Goal: Transaction & Acquisition: Purchase product/service

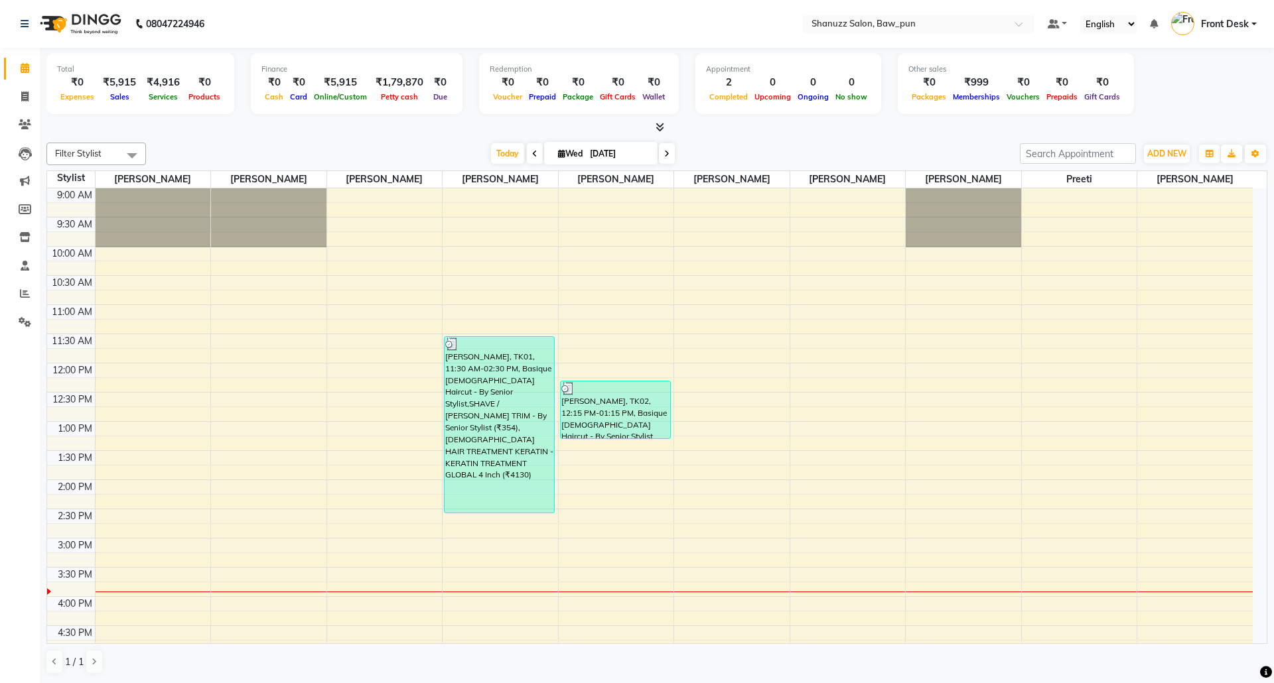
click at [118, 582] on div "9:00 AM 9:30 AM 10:00 AM 10:30 AM 11:00 AM 11:30 AM 12:00 PM 12:30 PM 1:00 PM 1…" at bounding box center [649, 596] width 1205 height 817
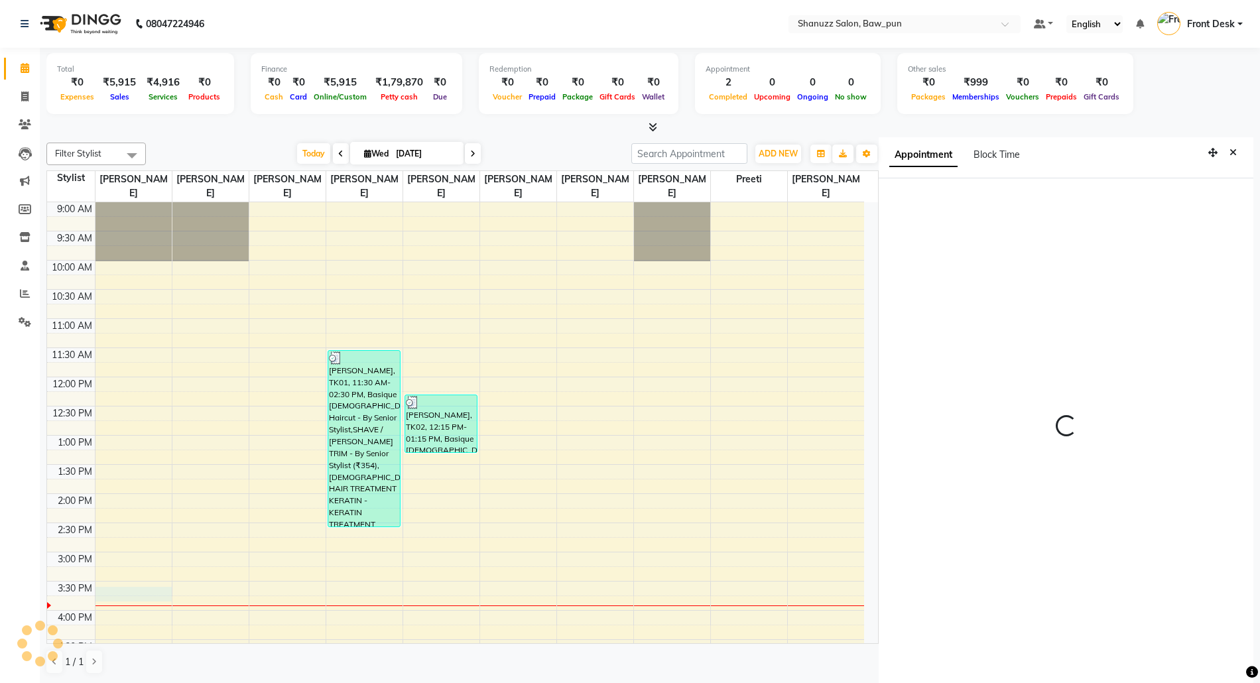
scroll to position [5, 0]
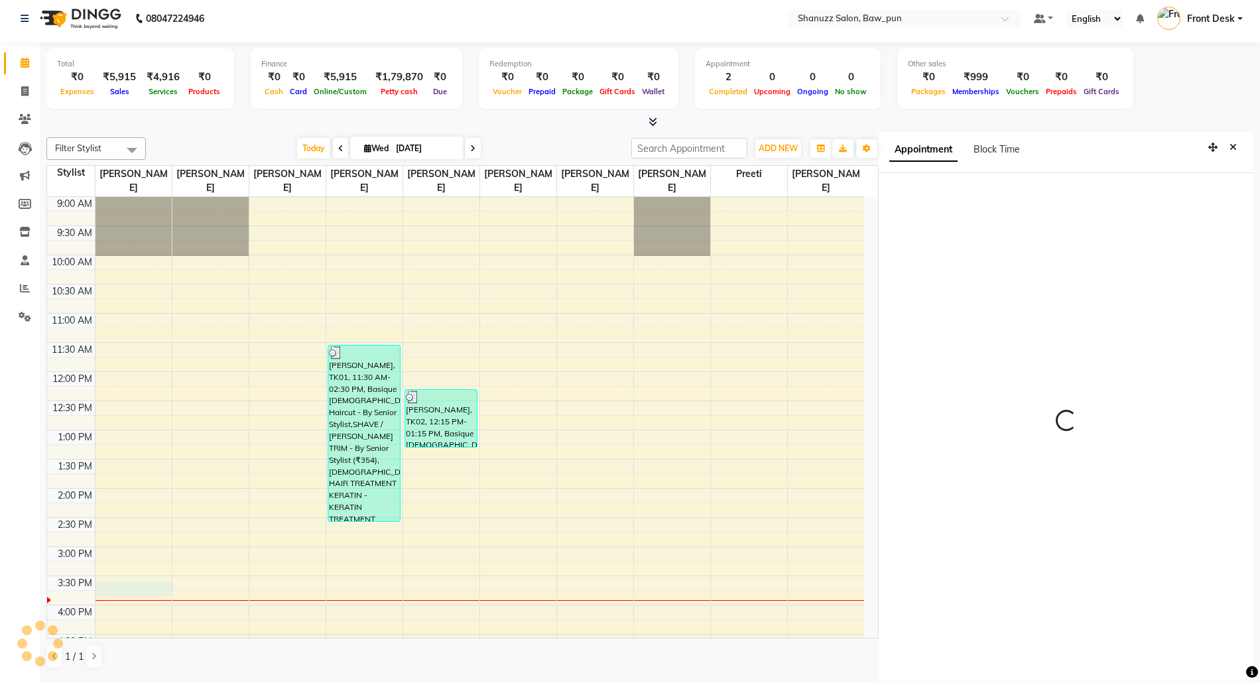
select select "930"
select select "91995"
select select "tentative"
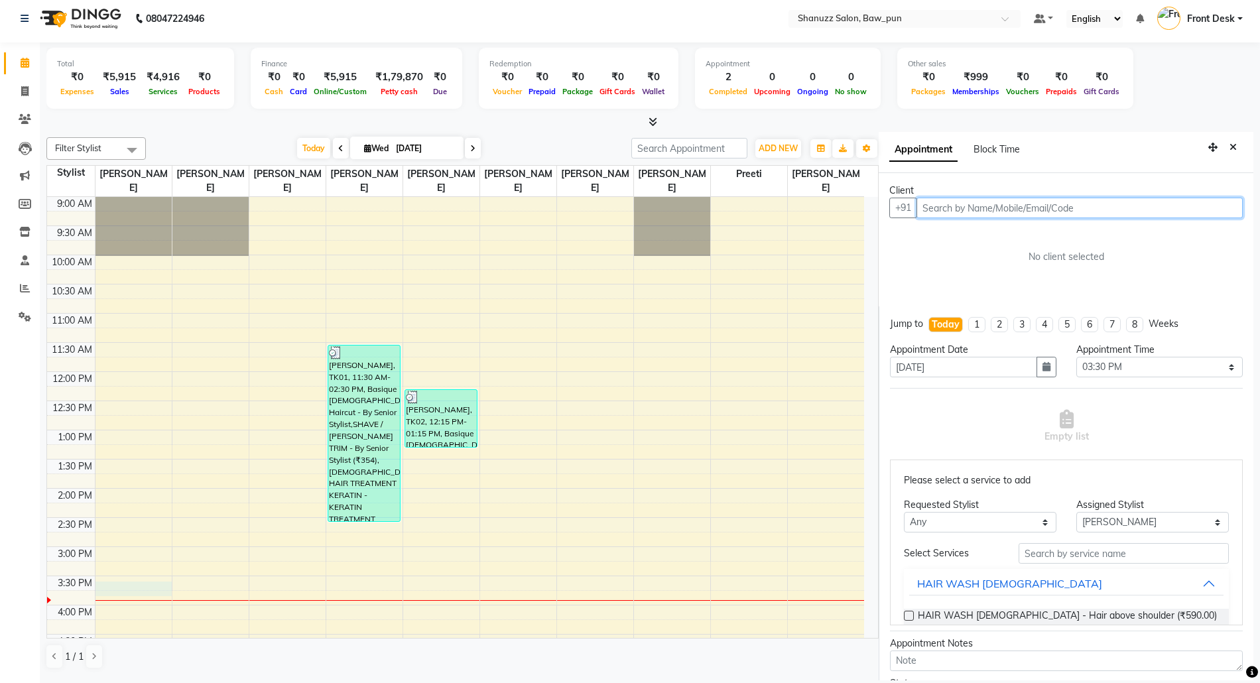
click at [1027, 210] on input "text" at bounding box center [1080, 208] width 326 height 21
type input "9356989019"
click at [1193, 208] on span "Add Client" at bounding box center [1215, 208] width 44 height 12
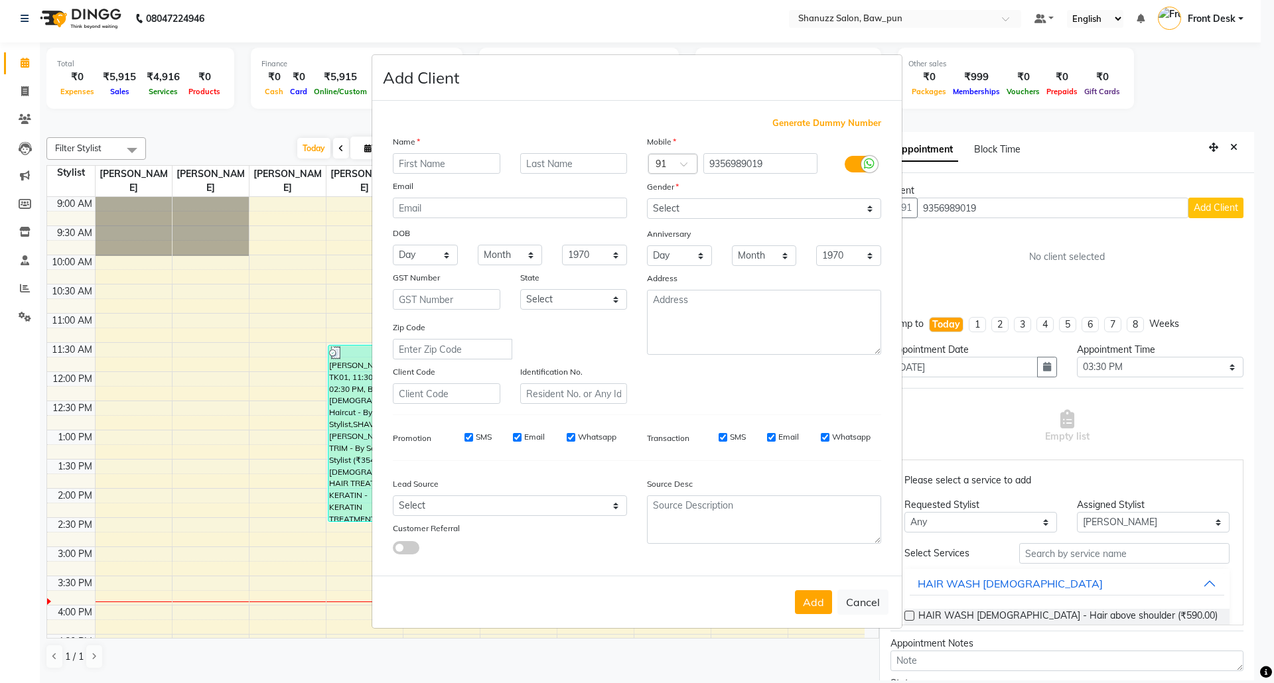
click at [449, 163] on input "text" at bounding box center [446, 163] width 107 height 21
type input "Hana"
click at [717, 219] on select "Select Male Female Other Prefer Not To Say" at bounding box center [764, 208] width 234 height 21
select select "female"
click at [647, 200] on select "Select Male Female Other Prefer Not To Say" at bounding box center [764, 208] width 234 height 21
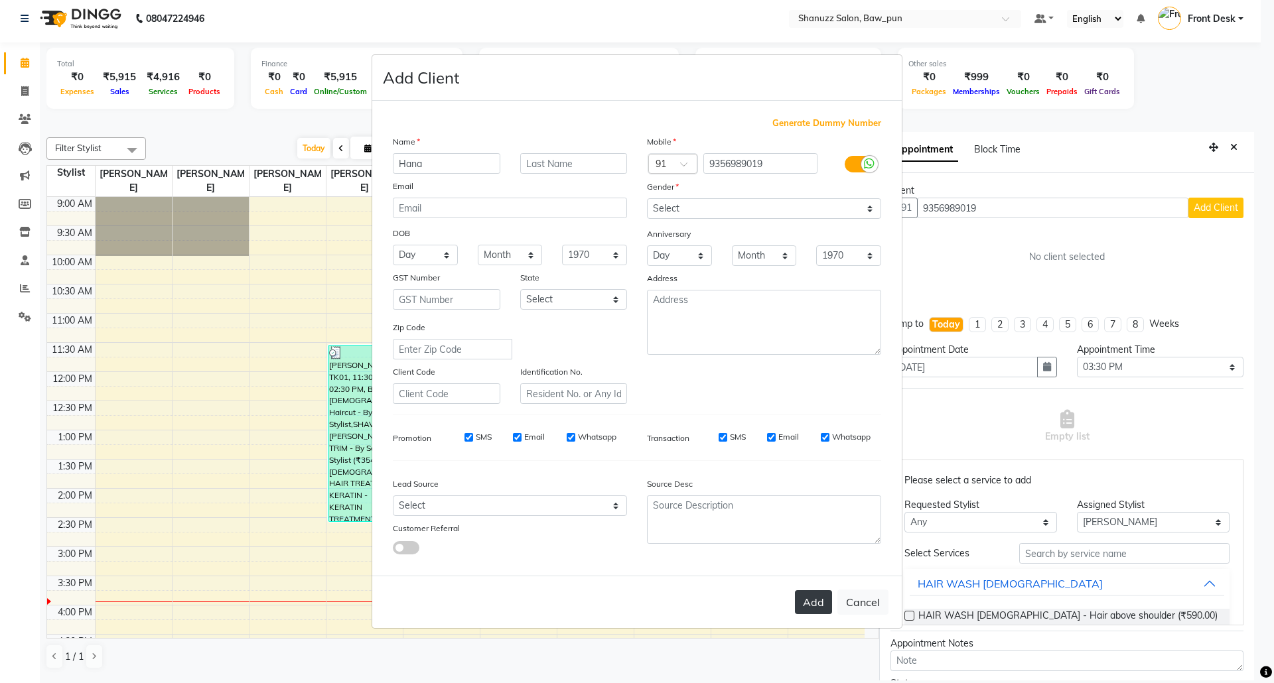
click at [810, 608] on button "Add" at bounding box center [813, 602] width 37 height 24
select select
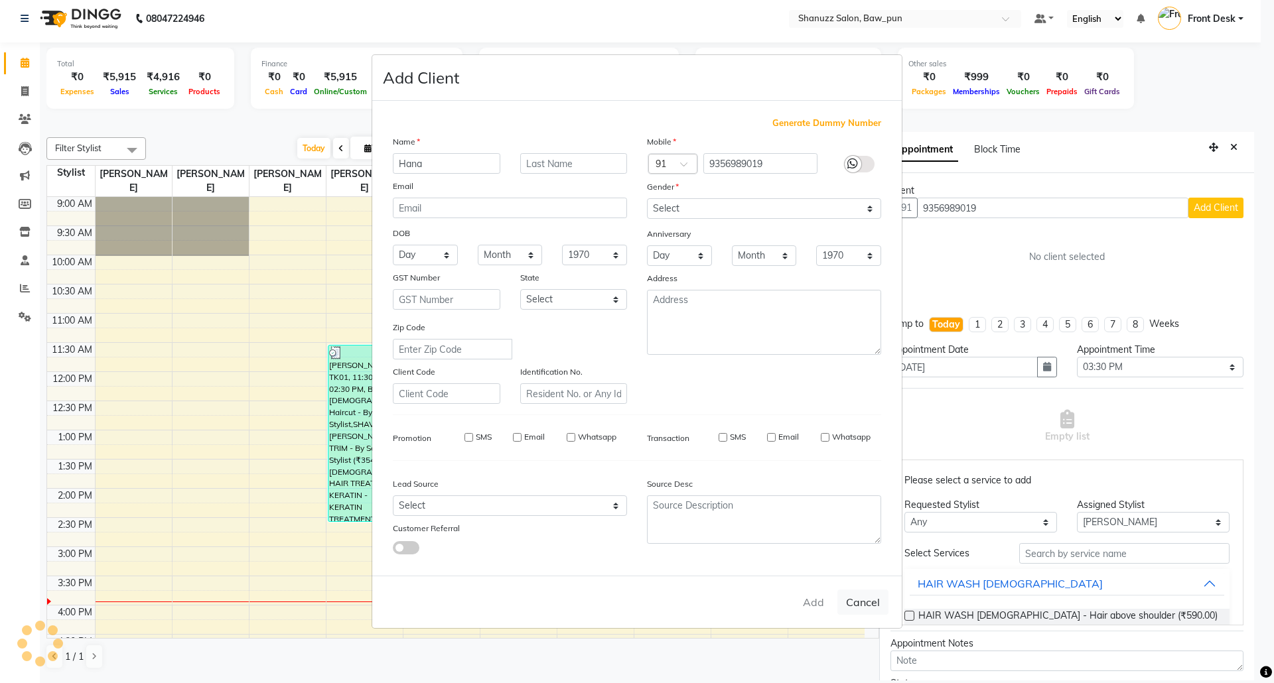
select select
checkbox input "false"
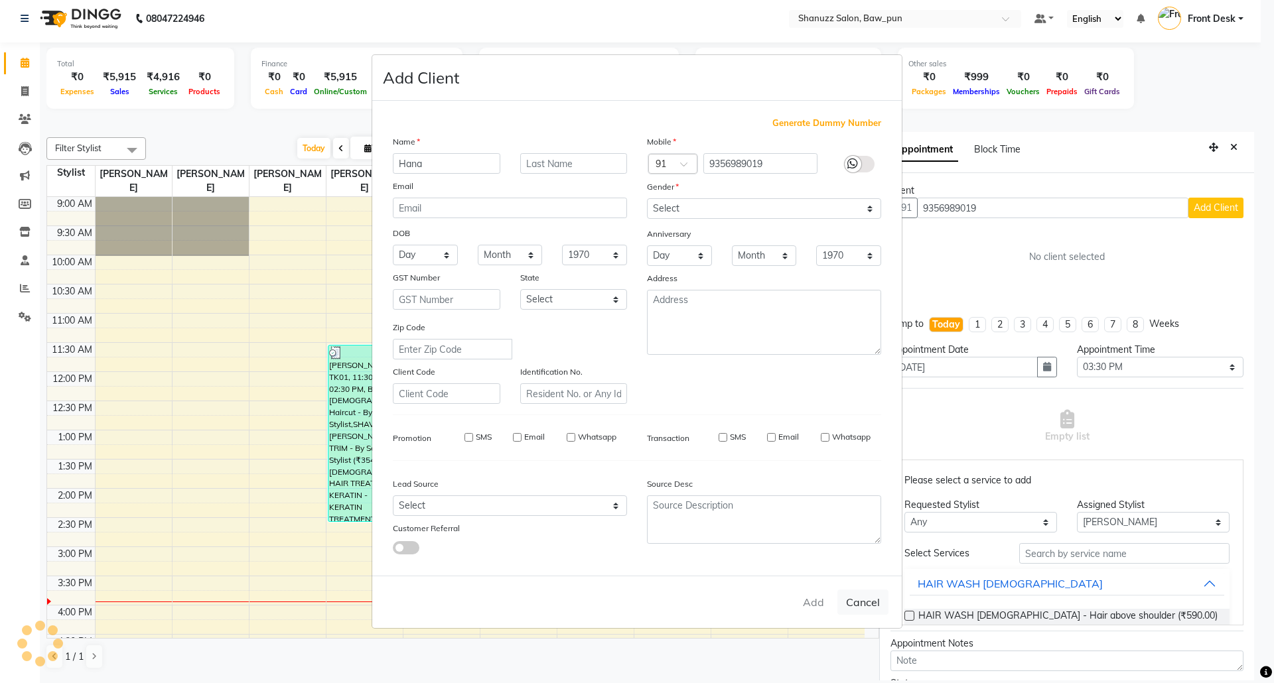
checkbox input "false"
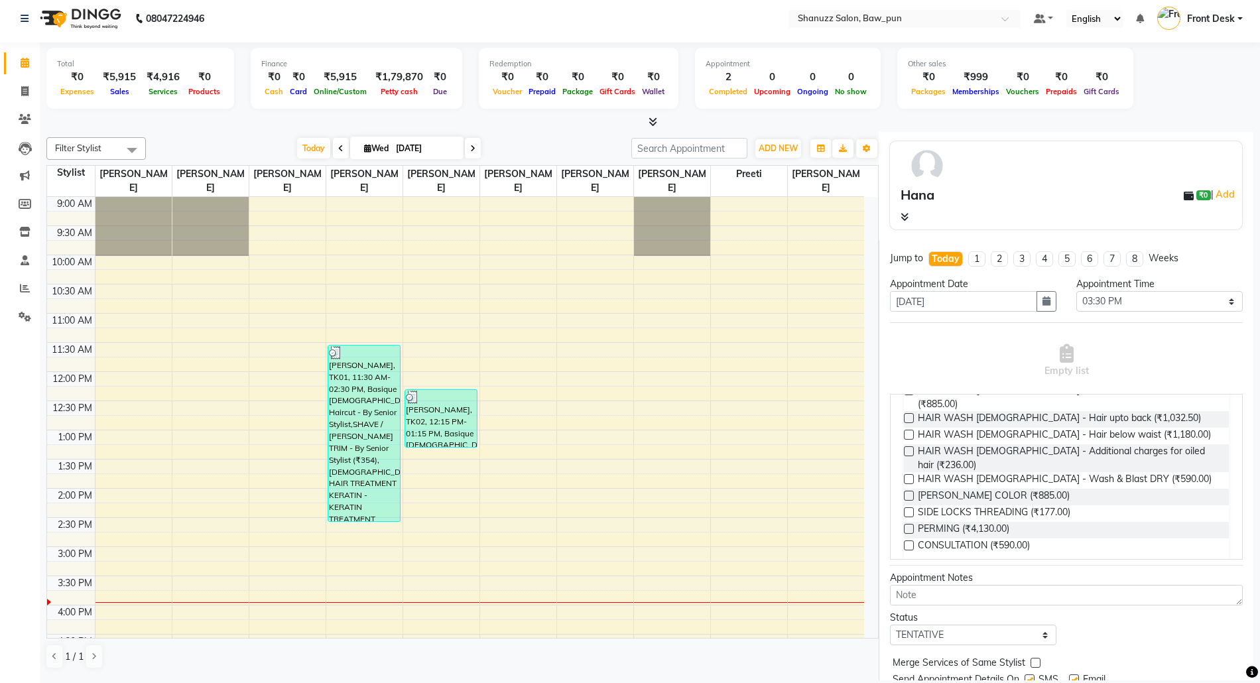
scroll to position [265, 0]
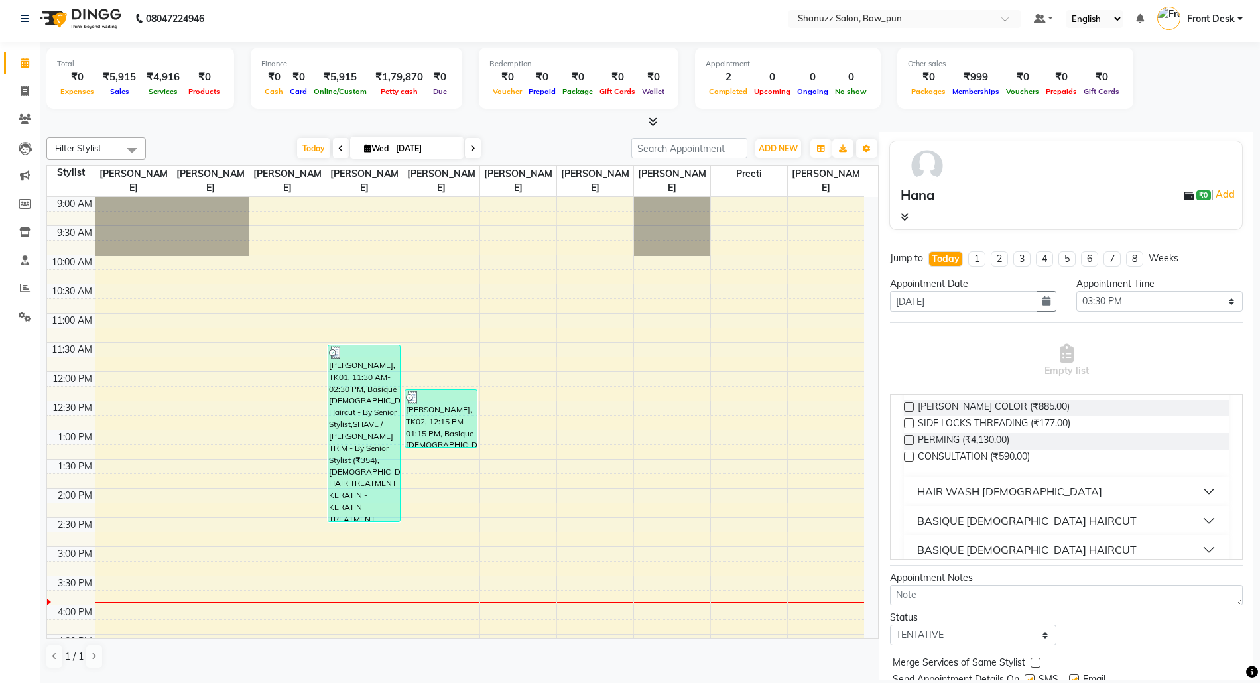
click at [1016, 513] on div "BASIQUE FEMALE HAIRCUT" at bounding box center [1027, 521] width 220 height 16
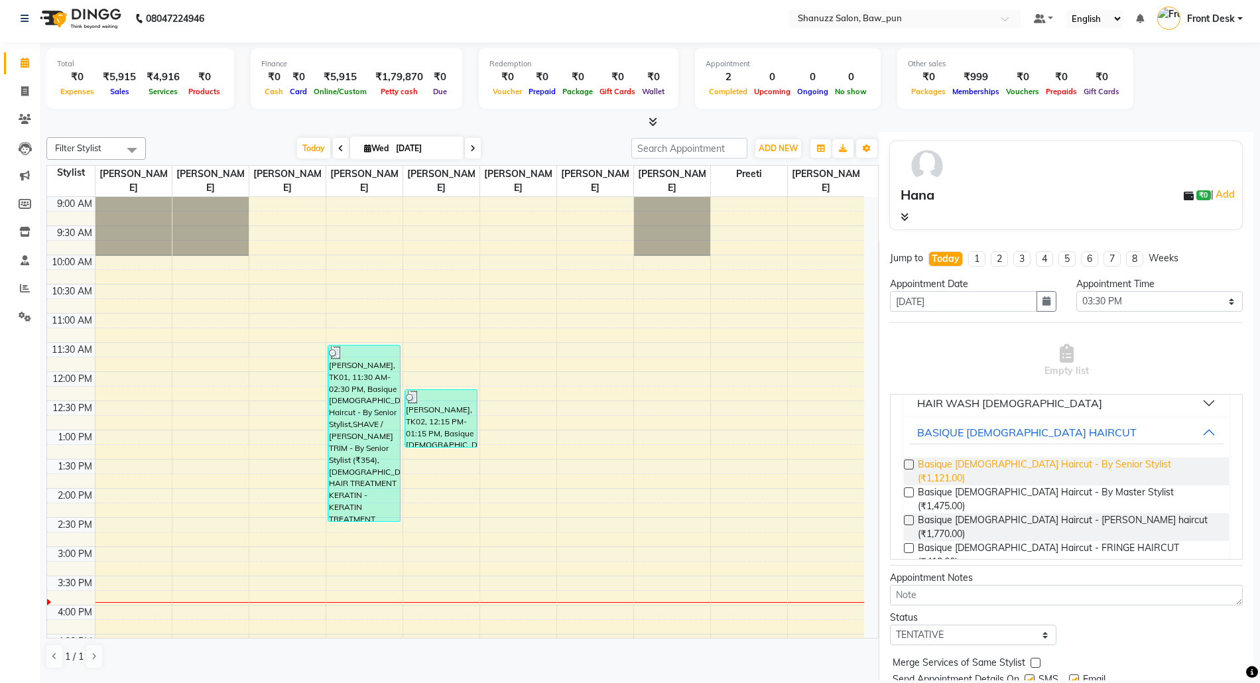
click at [1025, 458] on span "Basique FEMALE Haircut - By Senior Stylist (₹1,121.00)" at bounding box center [1068, 472] width 300 height 28
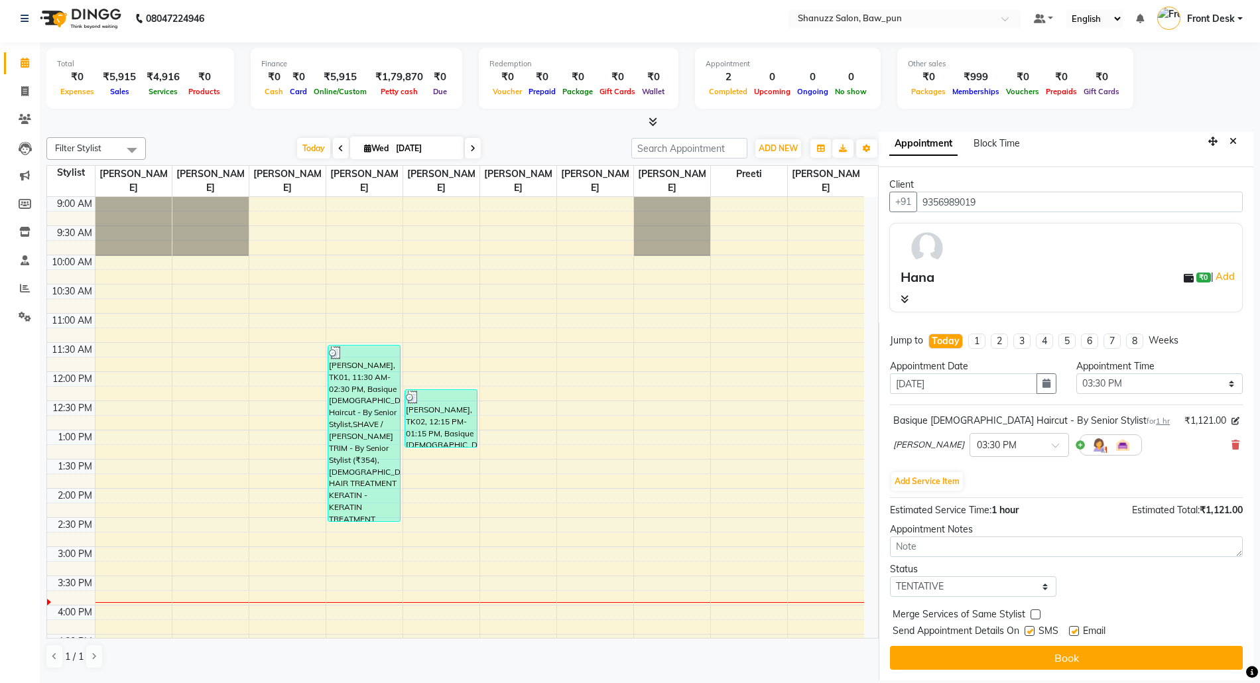
click at [1028, 633] on label at bounding box center [1030, 631] width 10 height 10
click at [1028, 633] on input "checkbox" at bounding box center [1029, 632] width 9 height 9
checkbox input "false"
click at [1075, 634] on label at bounding box center [1074, 631] width 10 height 10
click at [1075, 634] on input "checkbox" at bounding box center [1073, 632] width 9 height 9
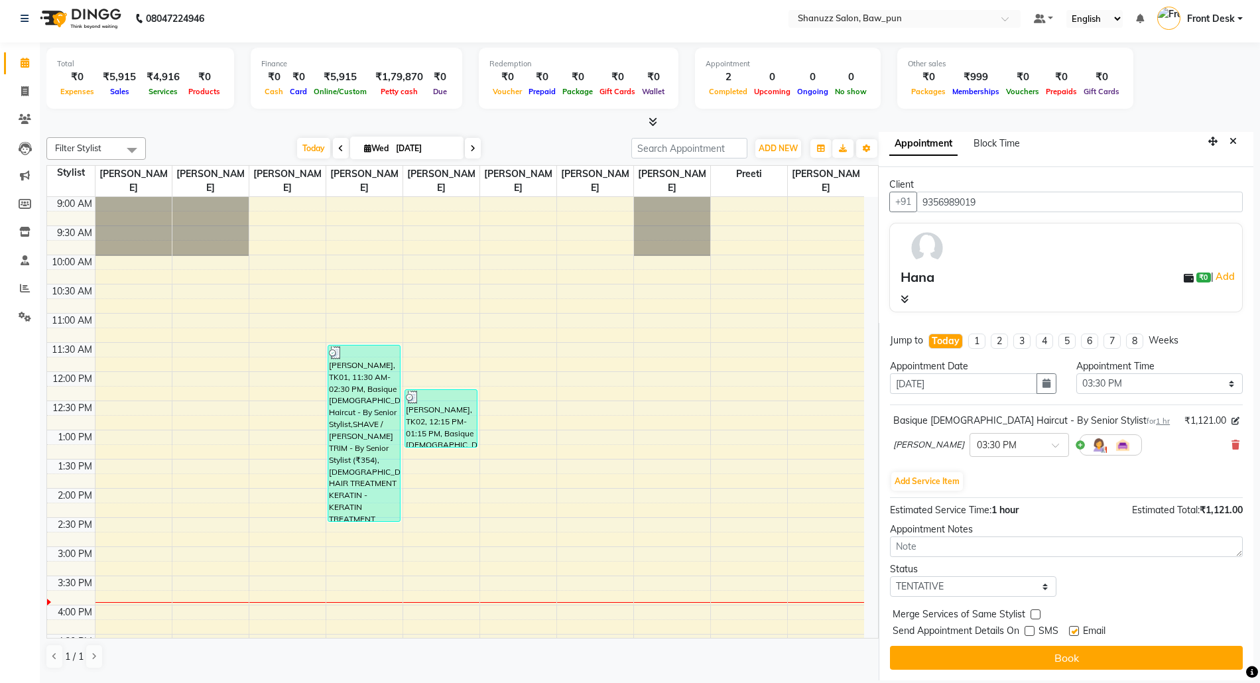
checkbox input "false"
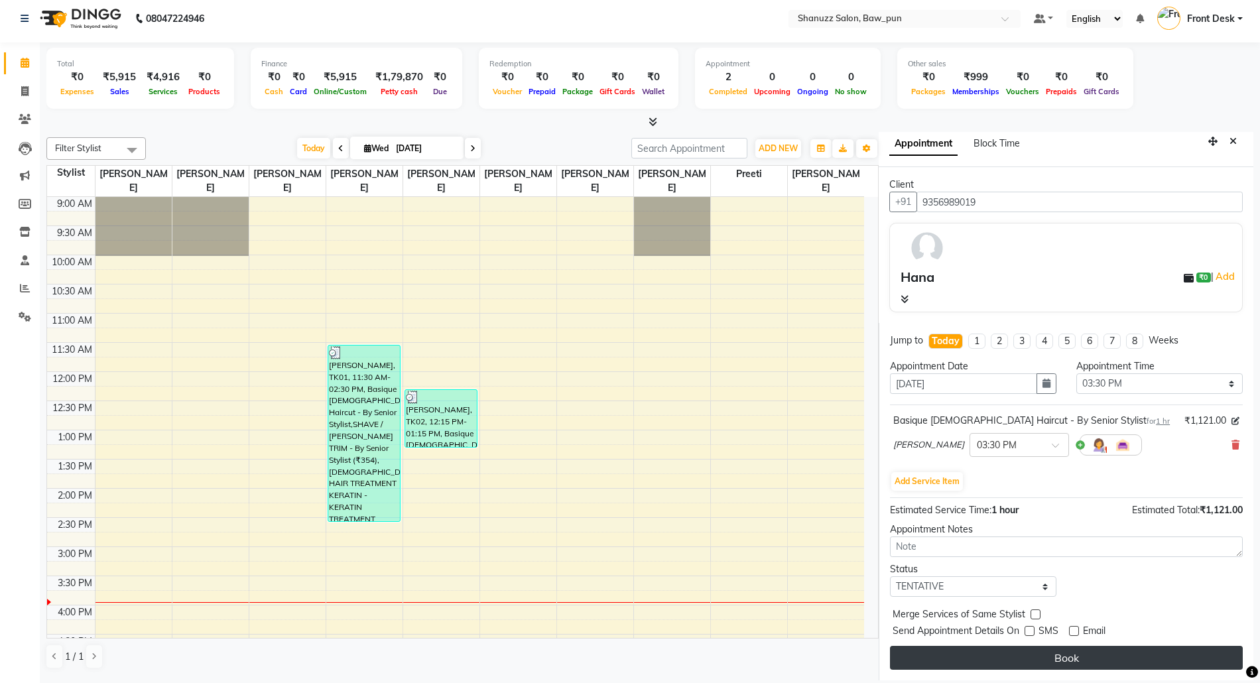
click at [1059, 659] on button "Book" at bounding box center [1066, 658] width 353 height 24
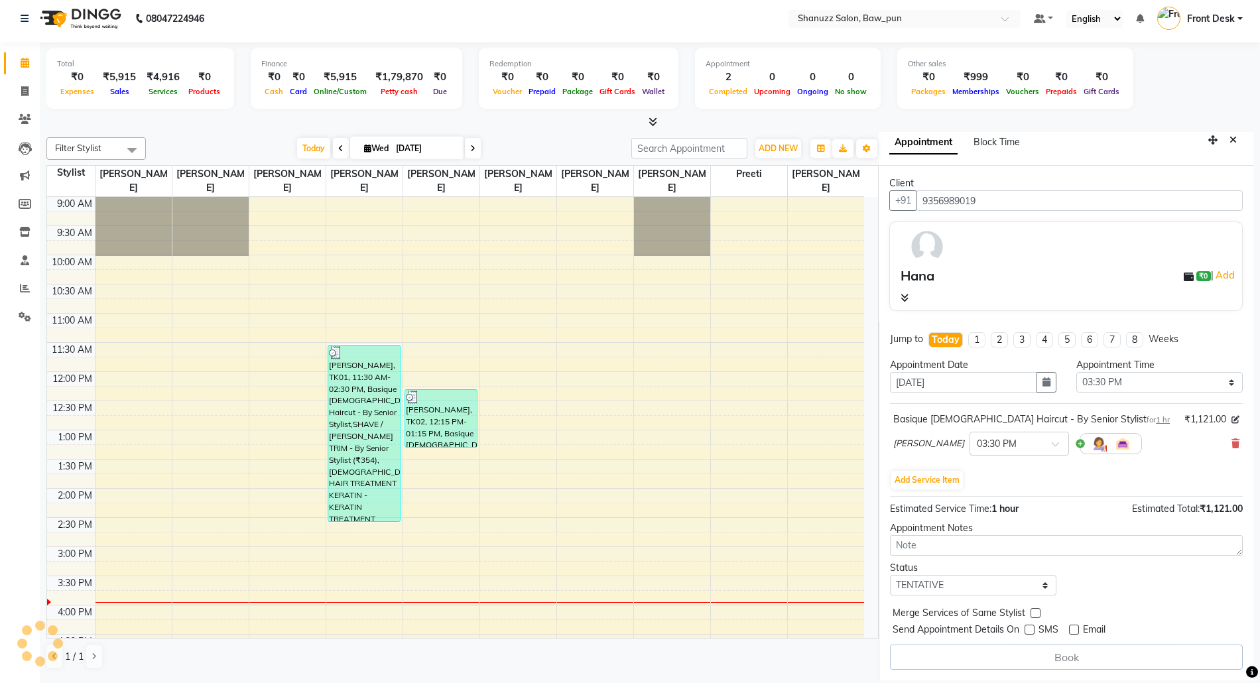
select select "91995"
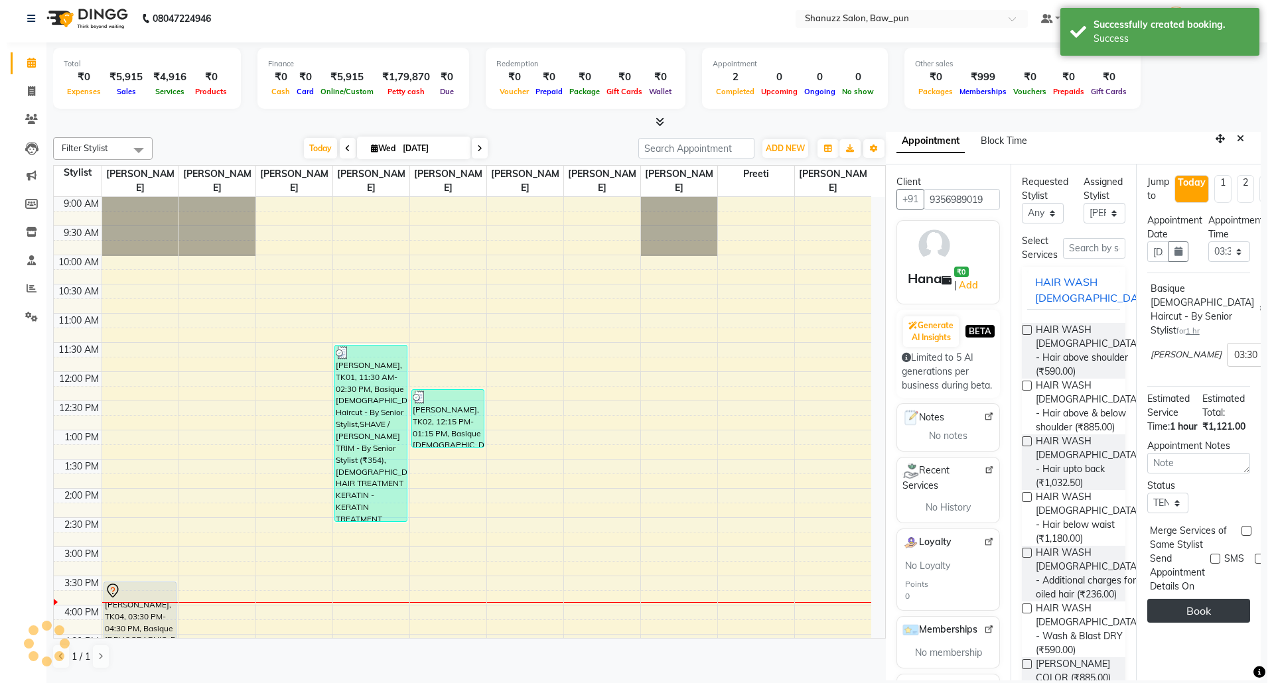
scroll to position [0, 0]
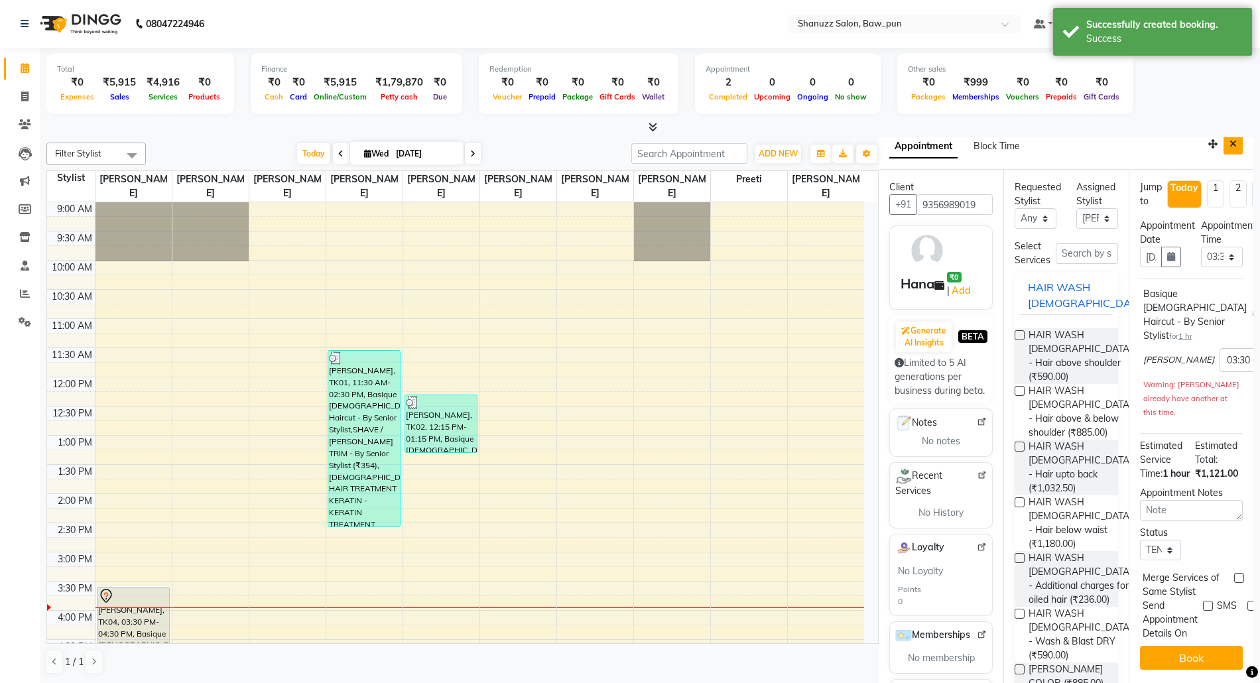
click at [1230, 143] on icon "Close" at bounding box center [1233, 143] width 7 height 9
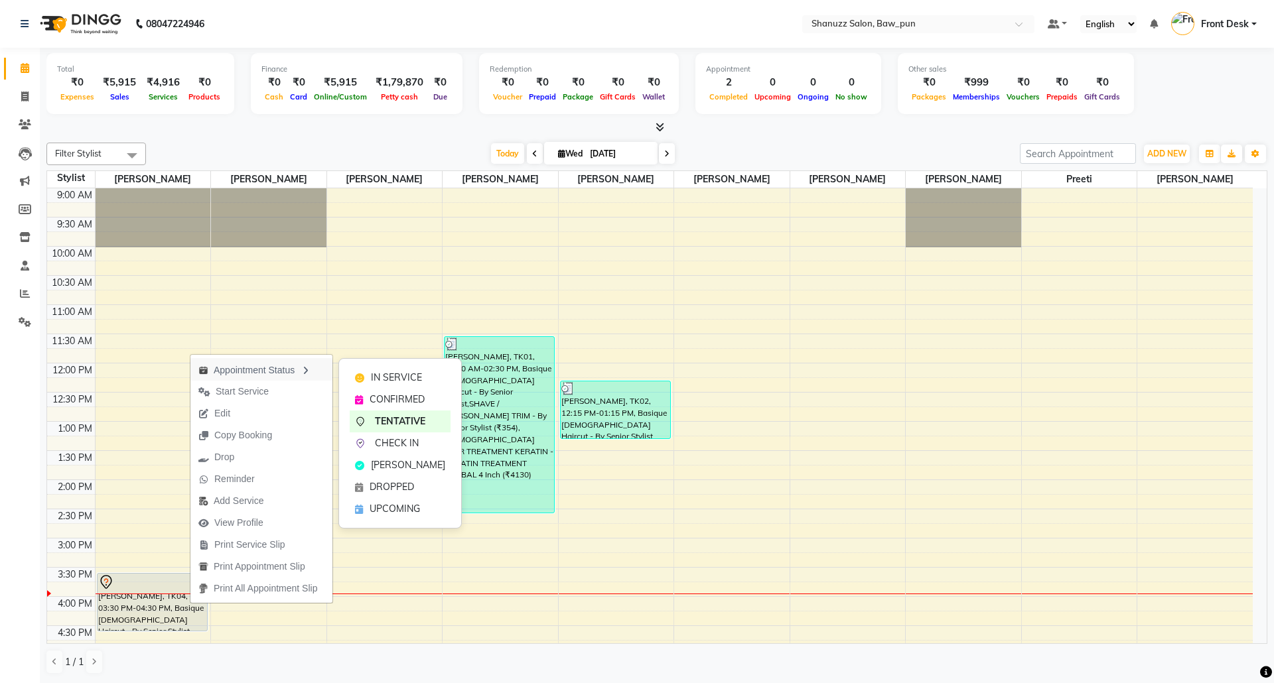
click at [282, 365] on div "Appointment Status" at bounding box center [261, 369] width 142 height 23
click at [394, 441] on span "CHECK IN" at bounding box center [394, 445] width 44 height 14
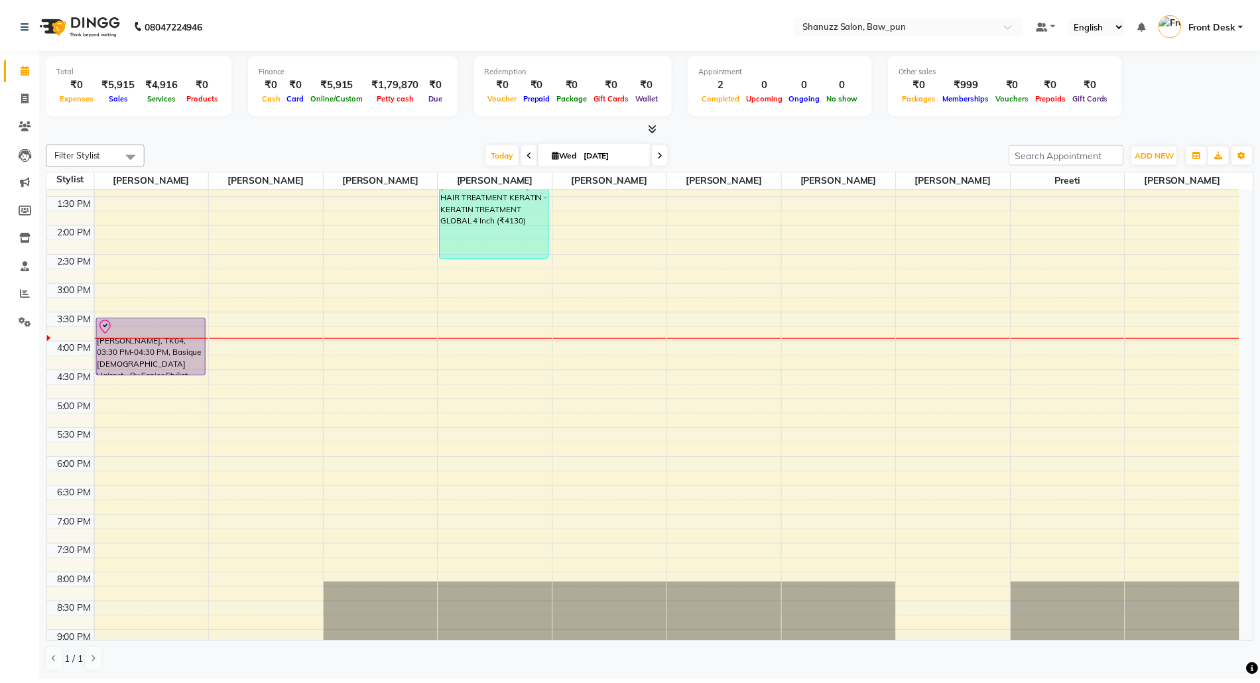
scroll to position [265, 0]
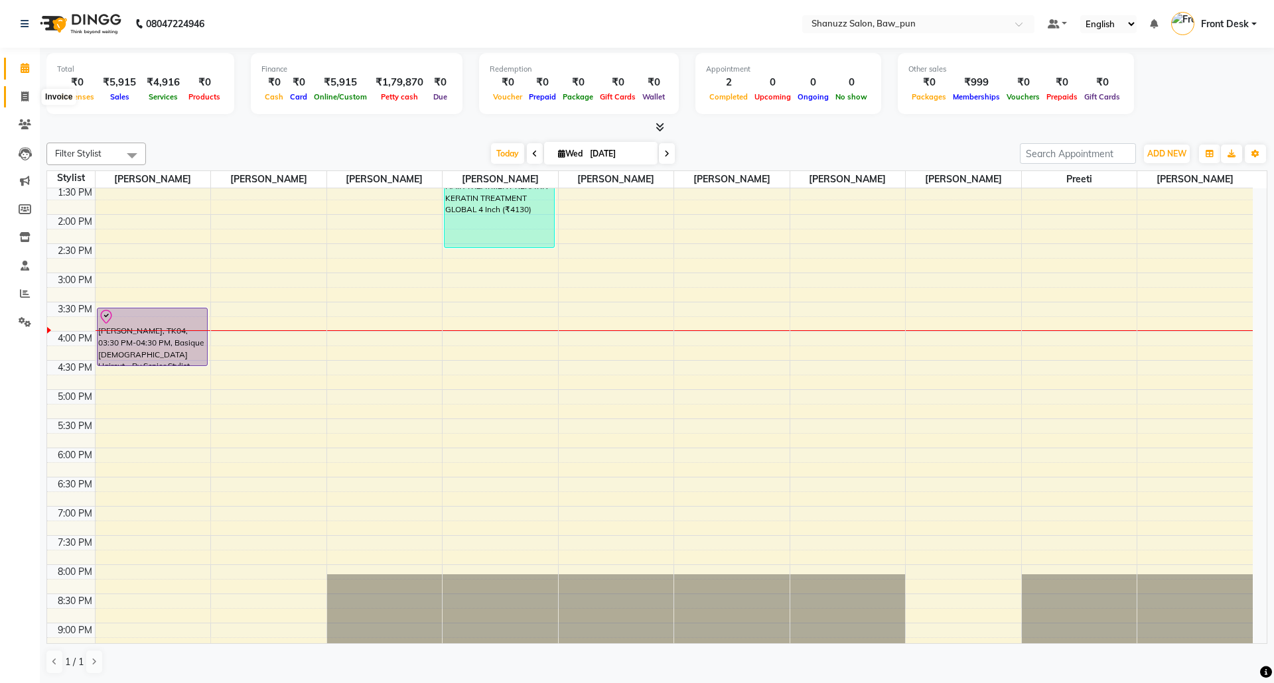
click at [20, 90] on span at bounding box center [24, 97] width 23 height 15
select select "service"
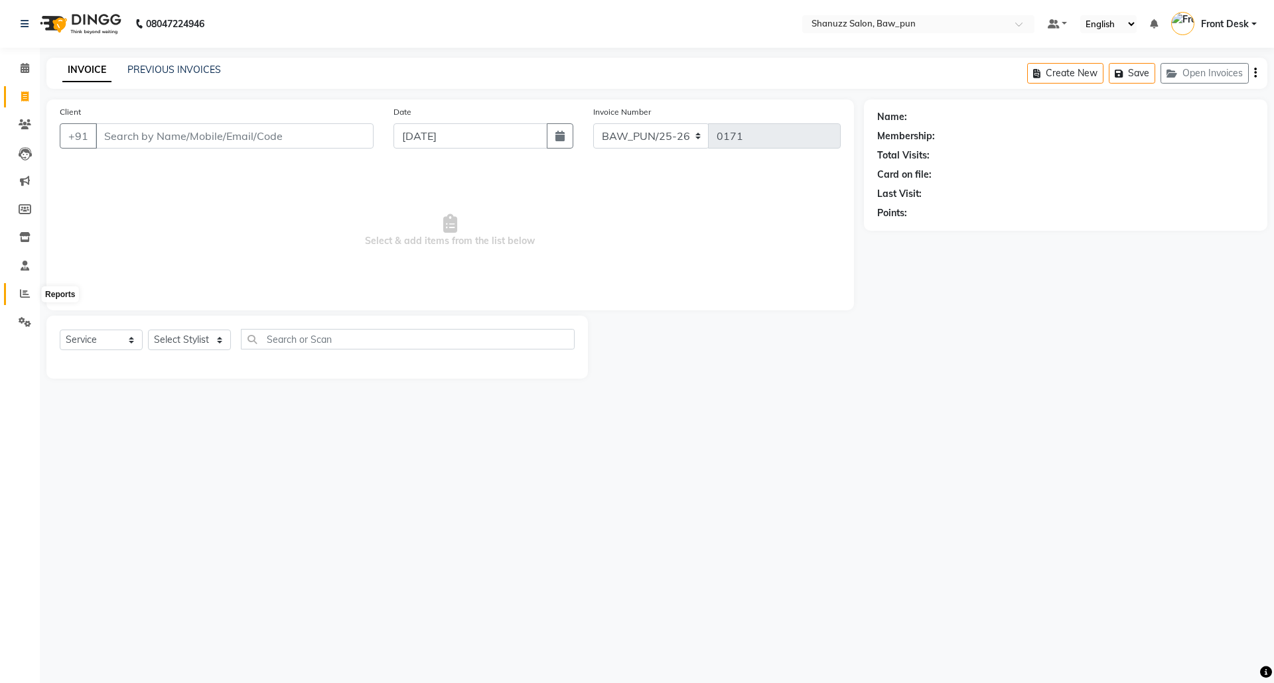
click at [24, 293] on icon at bounding box center [25, 294] width 10 height 10
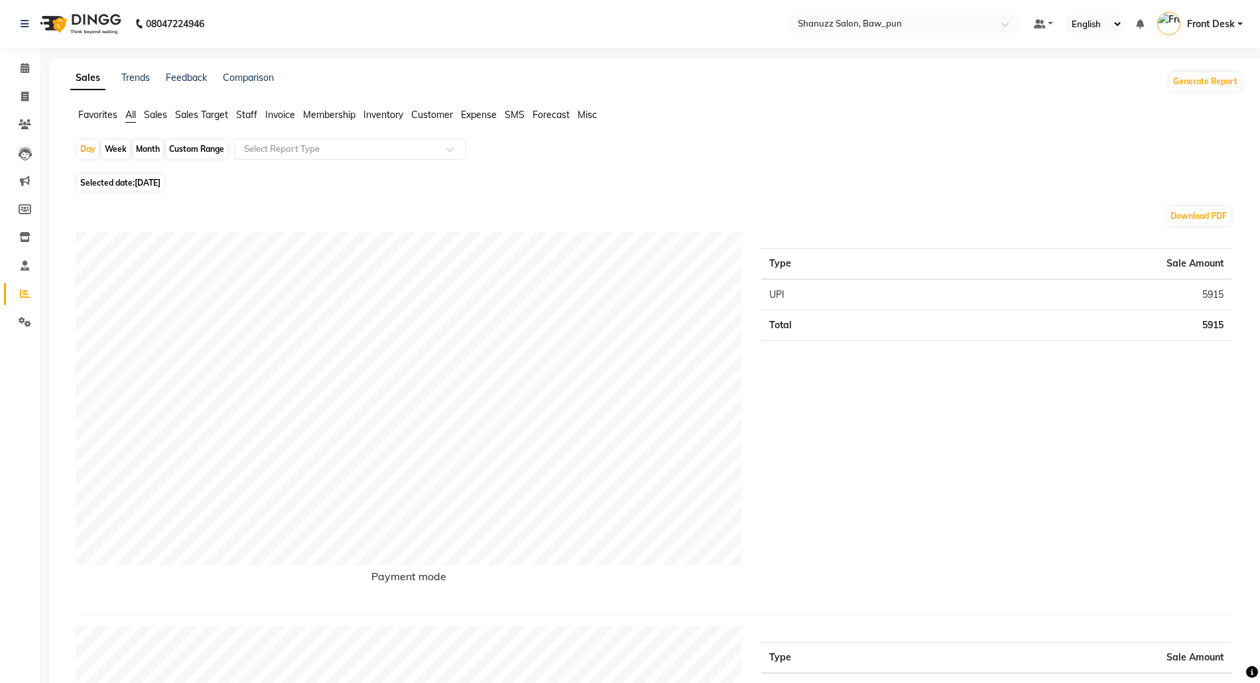
click at [186, 113] on span "Sales Target" at bounding box center [201, 115] width 53 height 12
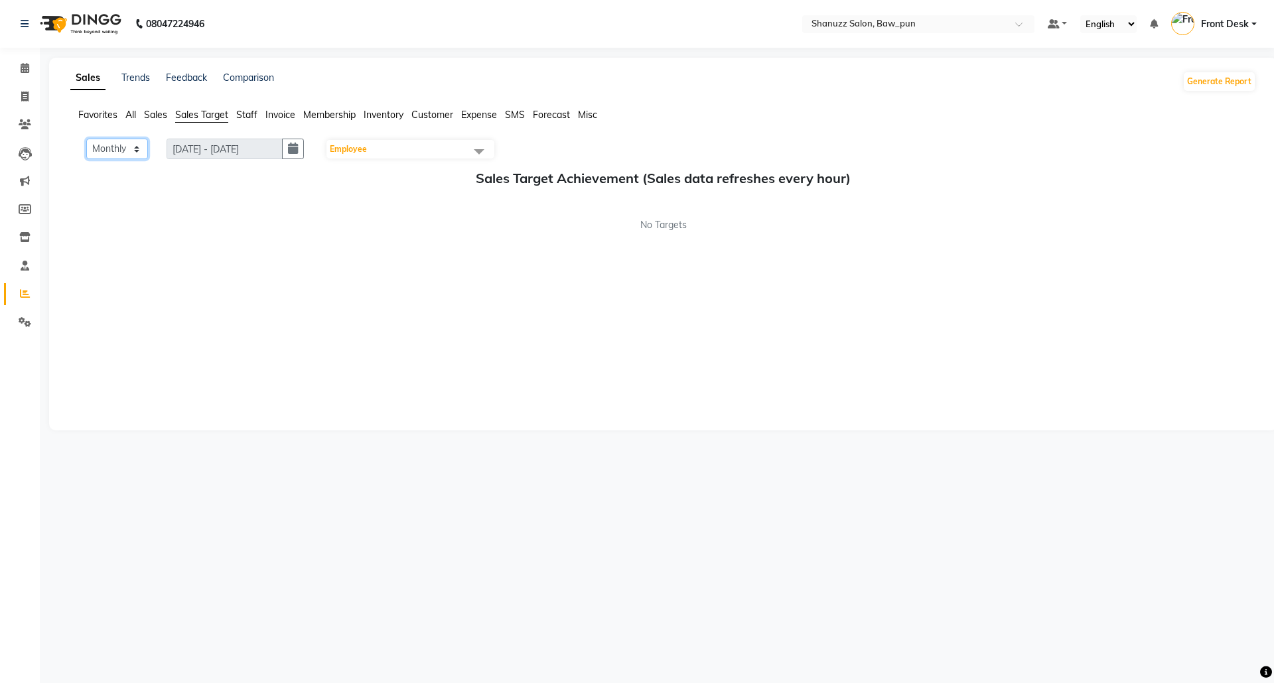
click at [117, 155] on select "Monthly Weekly" at bounding box center [117, 149] width 62 height 21
click at [298, 149] on icon "button" at bounding box center [293, 149] width 10 height 1
select select "10"
select select "2025"
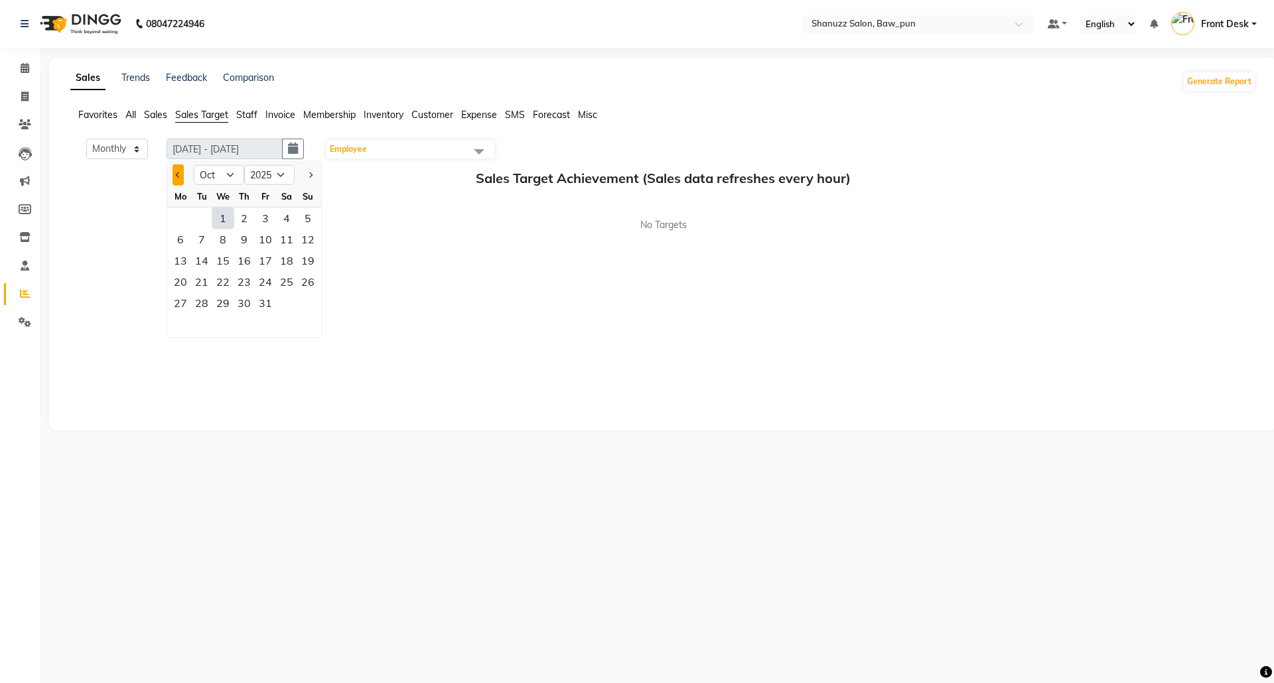
click at [176, 173] on button "Previous month" at bounding box center [177, 174] width 11 height 21
select select "9"
click at [203, 306] on div "30" at bounding box center [201, 303] width 21 height 21
type input "01-09-2025 - 30-09-2025"
click at [344, 333] on div "Monthly Weekly 01-09-2025 - 30-09-2025 30-09-2025 Jan Feb Mar Apr May Jun Jul A…" at bounding box center [662, 278] width 1185 height 279
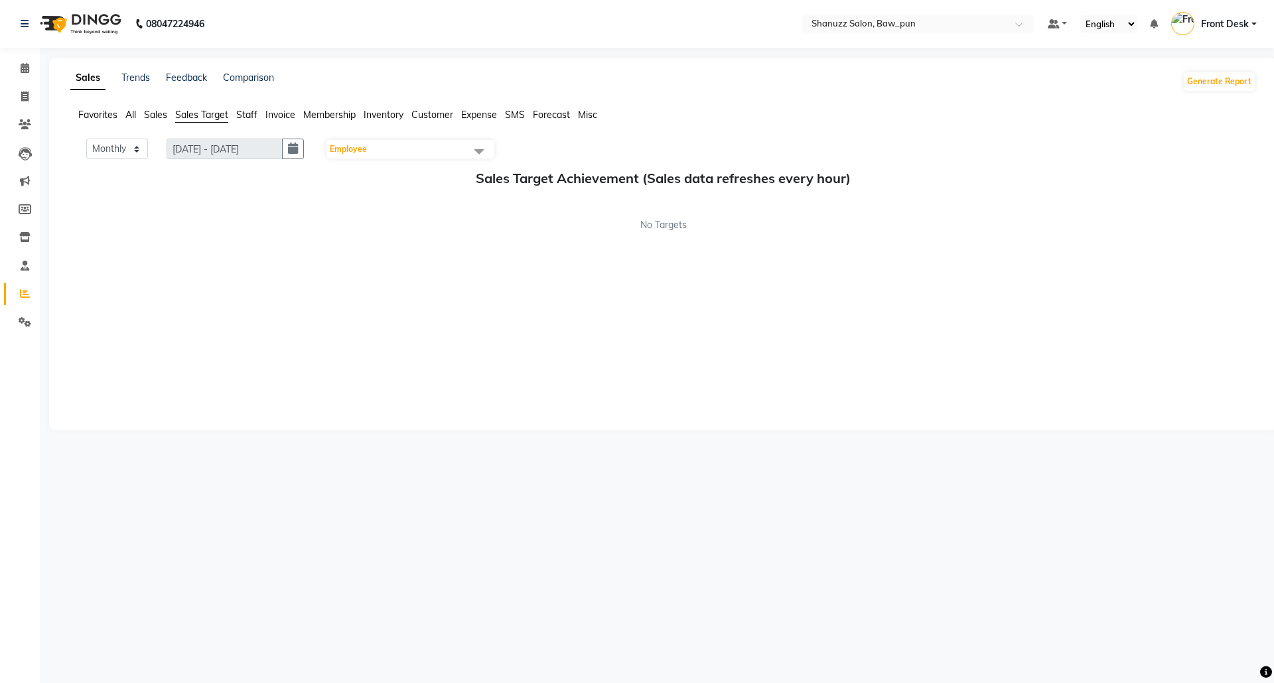
click at [365, 151] on span "Employee" at bounding box center [348, 149] width 37 height 10
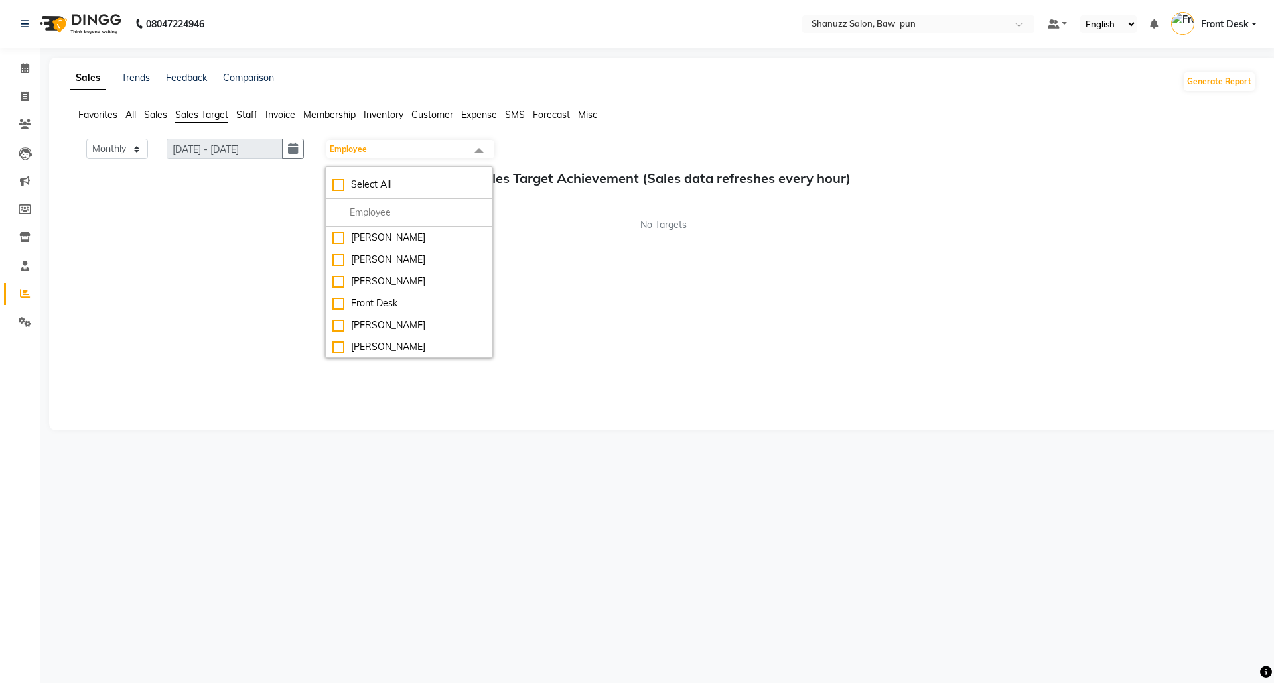
click at [147, 311] on div "Monthly Weekly 01-09-2025 - 30-09-2025 30-09-2025 Employee Select All Adnan AMI…" at bounding box center [662, 278] width 1185 height 279
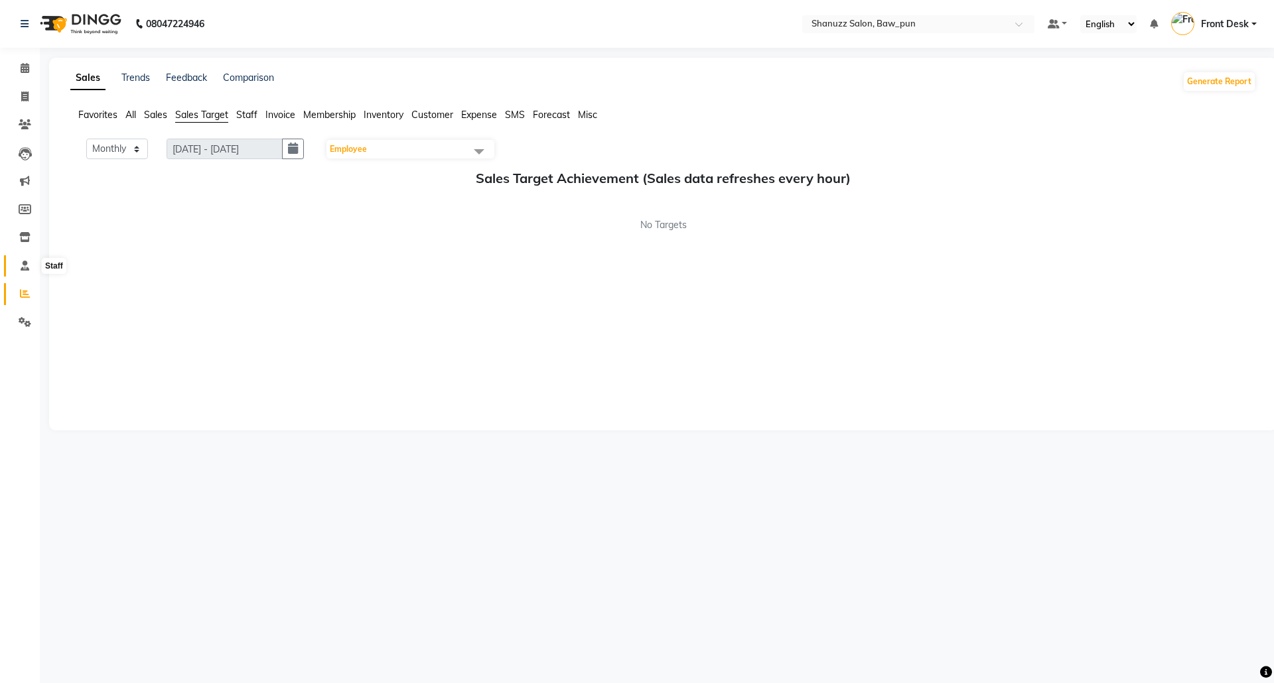
click at [22, 261] on icon at bounding box center [25, 266] width 9 height 10
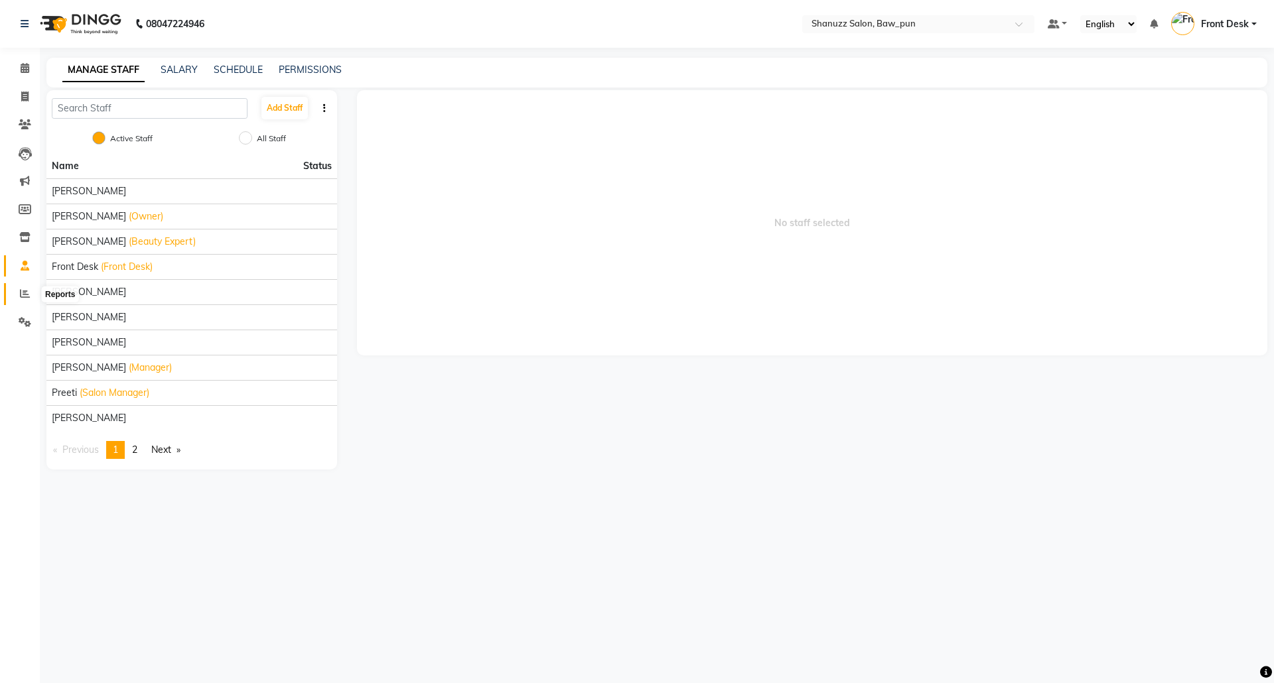
click at [25, 287] on span at bounding box center [24, 294] width 23 height 15
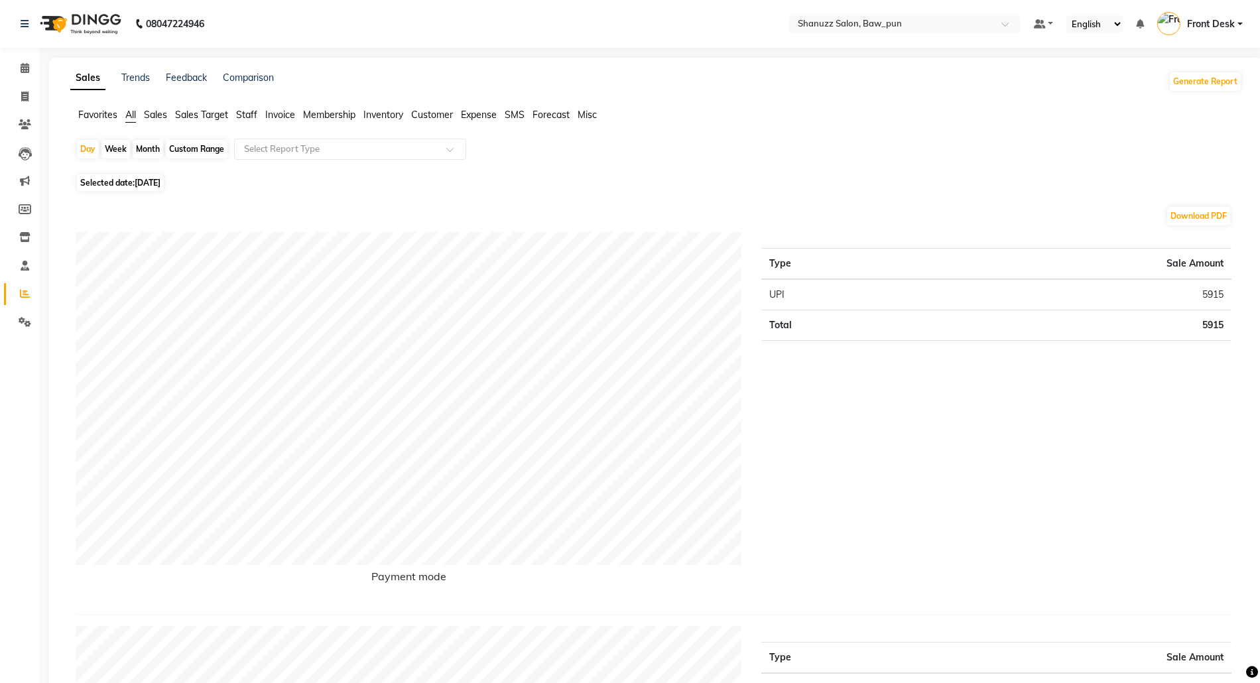
click at [154, 111] on span "Sales" at bounding box center [155, 115] width 23 height 12
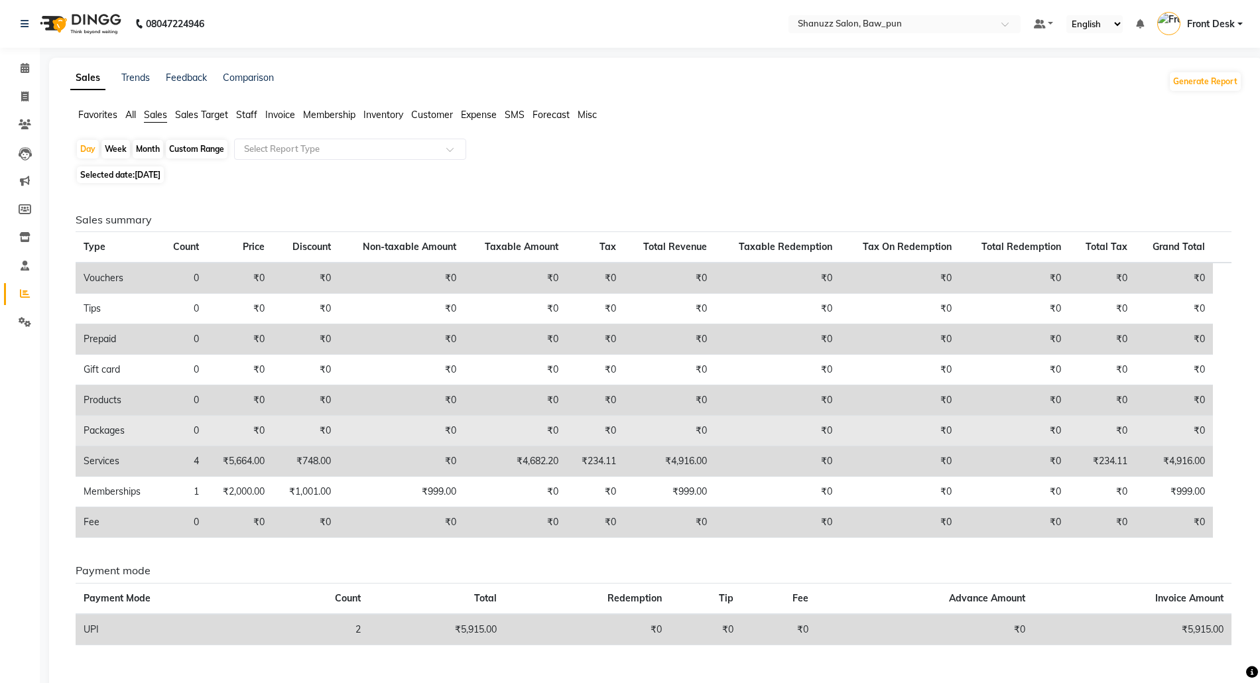
scroll to position [34, 0]
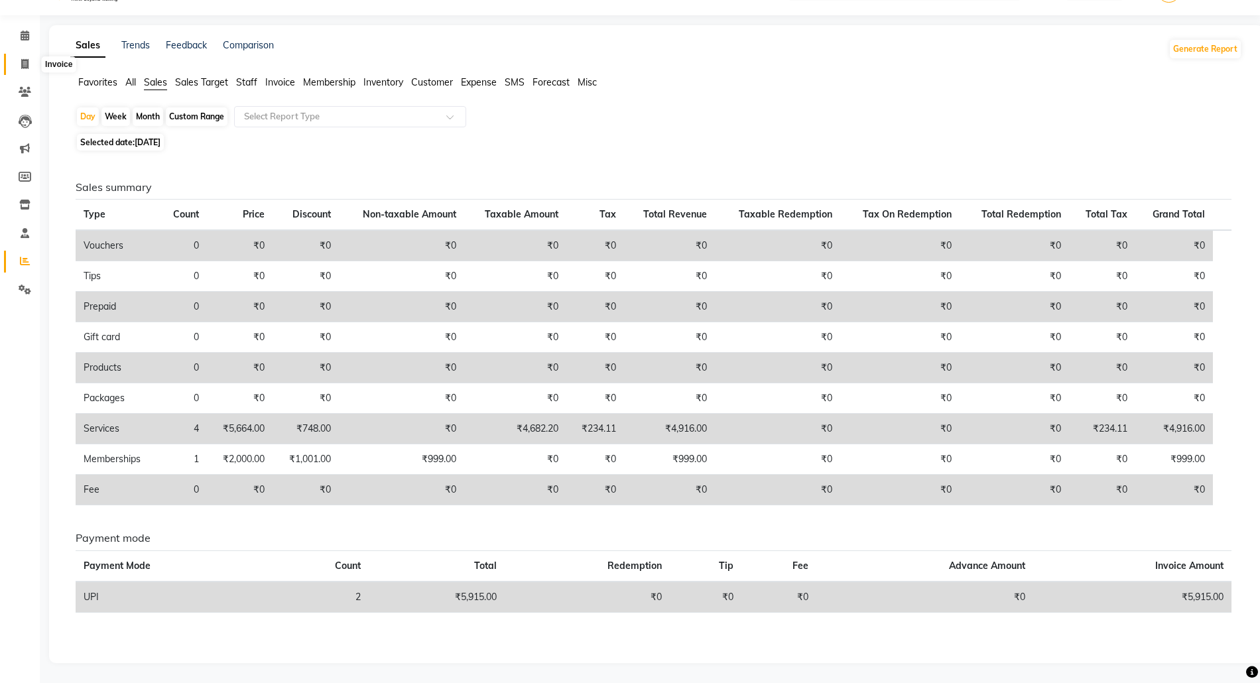
click at [17, 67] on span at bounding box center [24, 64] width 23 height 15
select select "service"
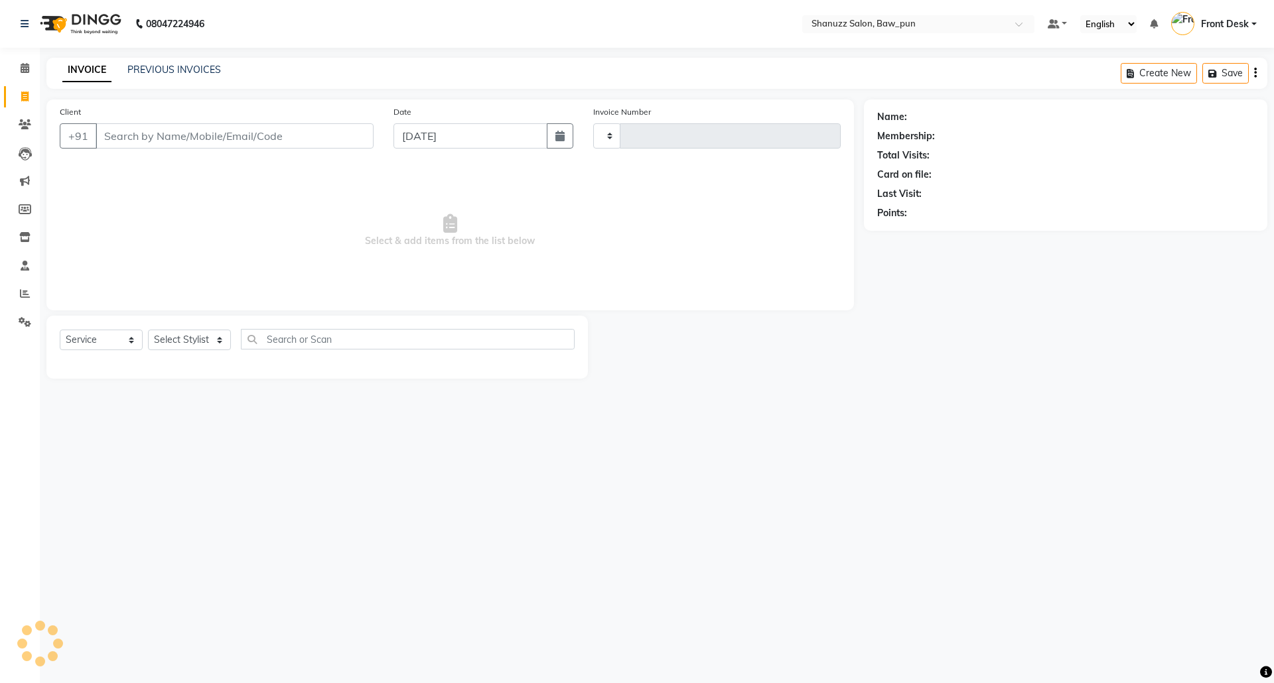
type input "0171"
select select "9025"
click at [30, 265] on span at bounding box center [24, 266] width 23 height 15
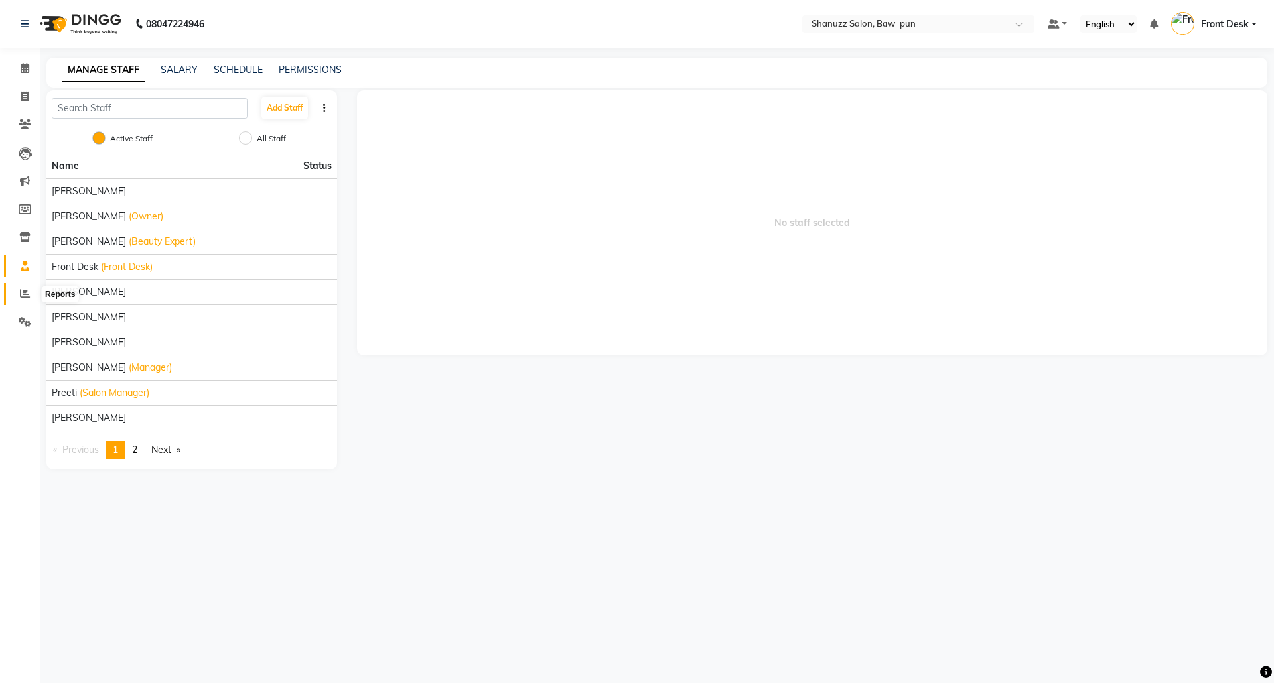
click at [22, 295] on icon at bounding box center [25, 294] width 10 height 10
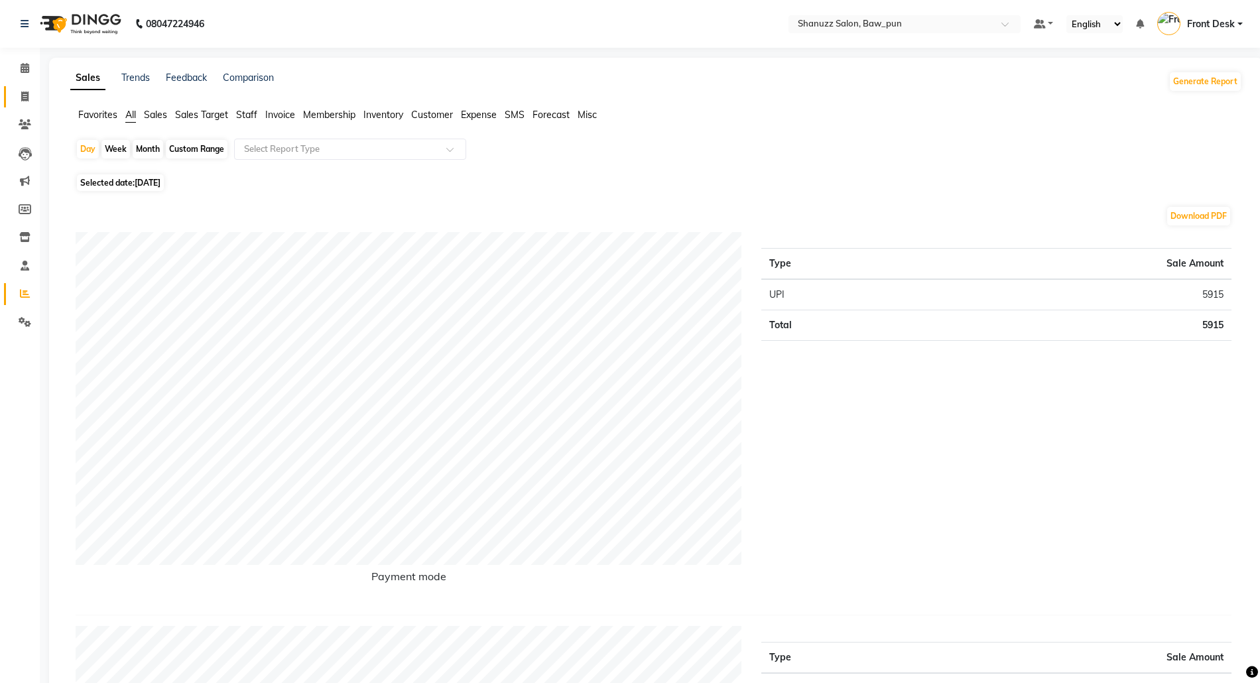
click at [25, 88] on link "Invoice" at bounding box center [20, 97] width 32 height 22
select select "service"
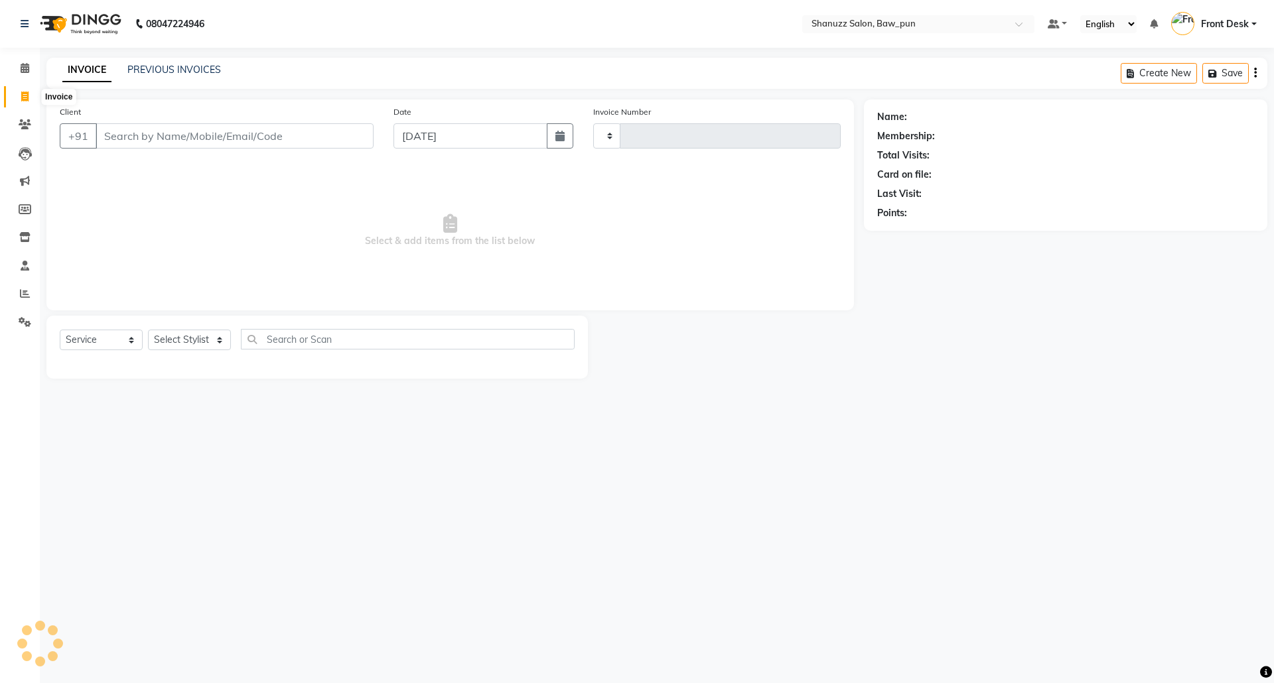
type input "0171"
select select "9025"
click at [194, 67] on link "PREVIOUS INVOICES" at bounding box center [174, 70] width 94 height 12
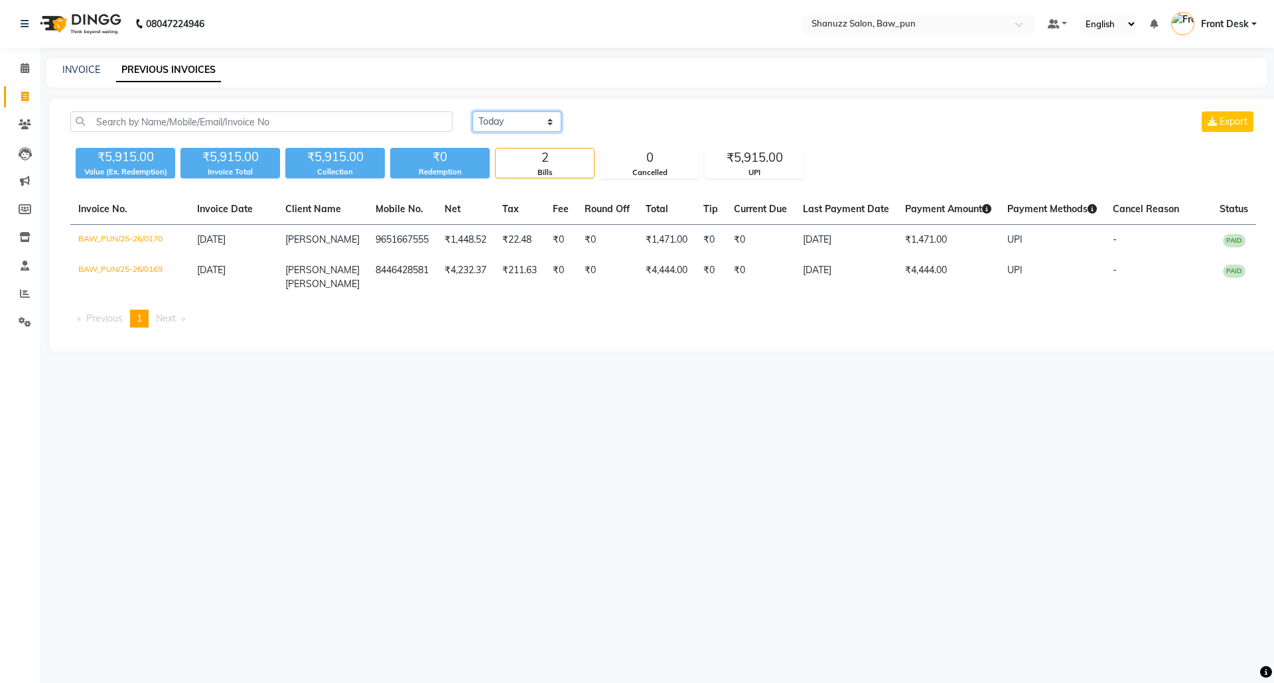
click at [520, 131] on select "Today Yesterday Custom Range" at bounding box center [516, 121] width 89 height 21
select select "yesterday"
click at [472, 111] on select "Today Yesterday Custom Range" at bounding box center [516, 121] width 89 height 21
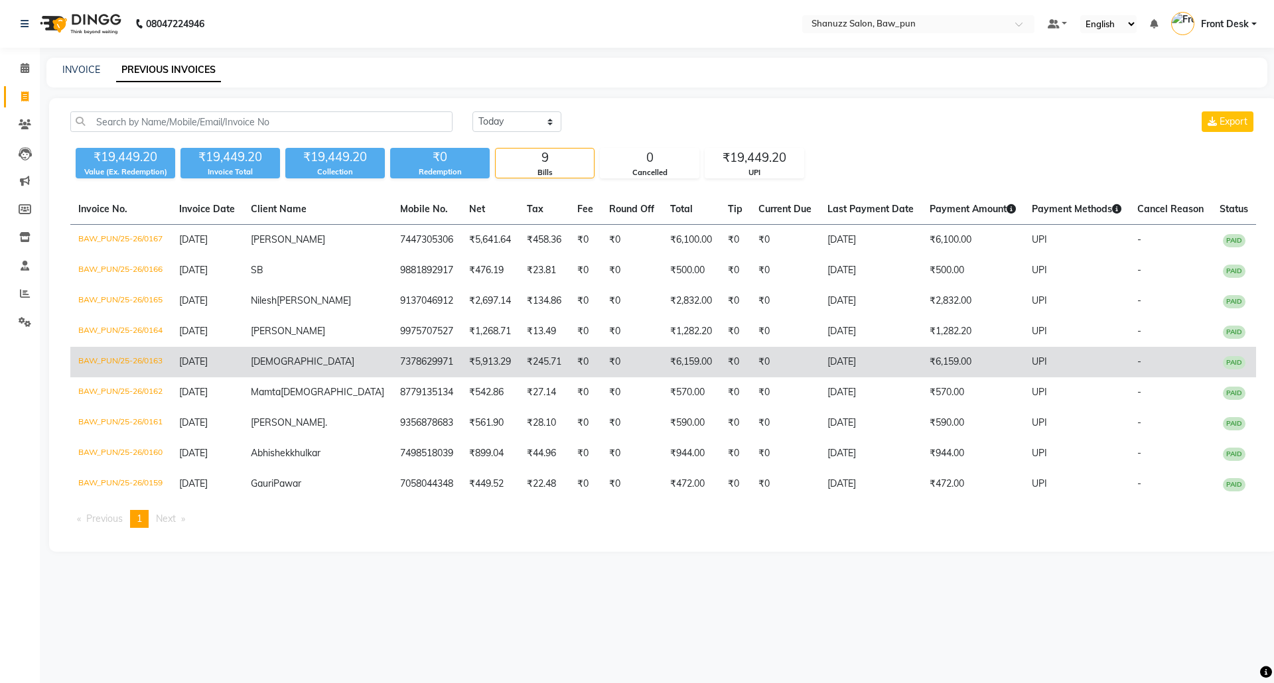
click at [304, 367] on span "[DEMOGRAPHIC_DATA]" at bounding box center [302, 362] width 103 height 12
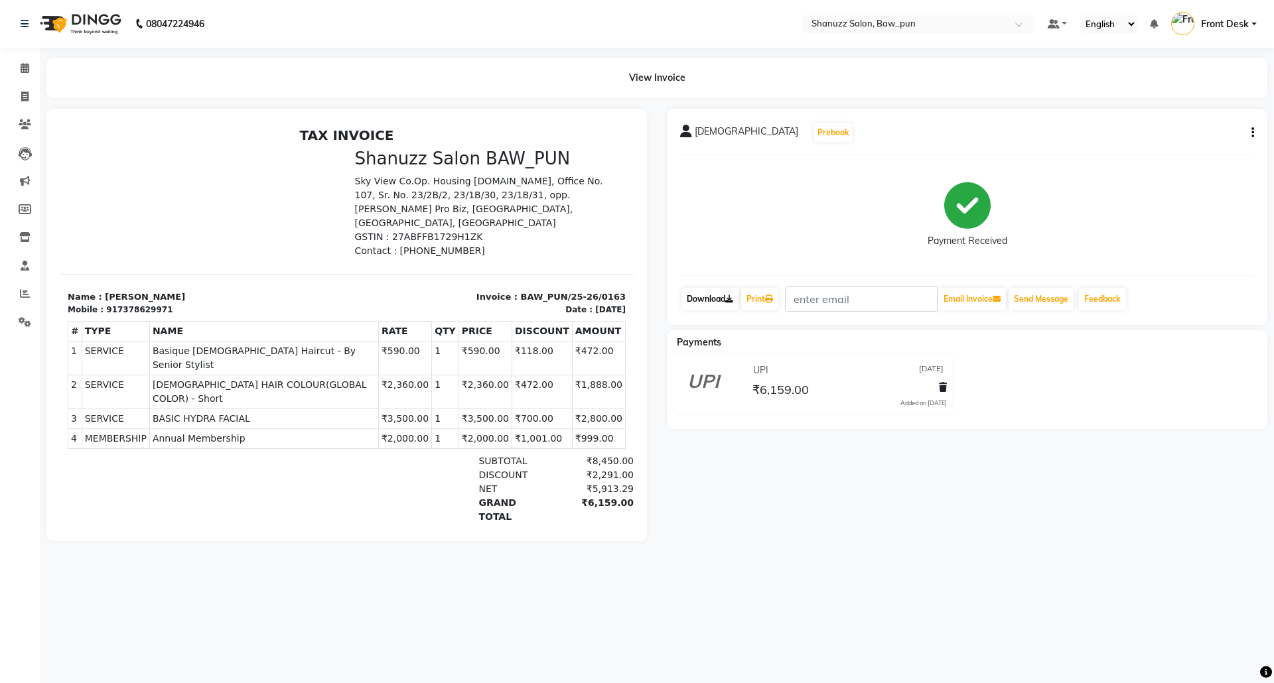
click at [706, 303] on link "Download" at bounding box center [709, 299] width 57 height 23
click at [21, 72] on icon at bounding box center [25, 68] width 9 height 10
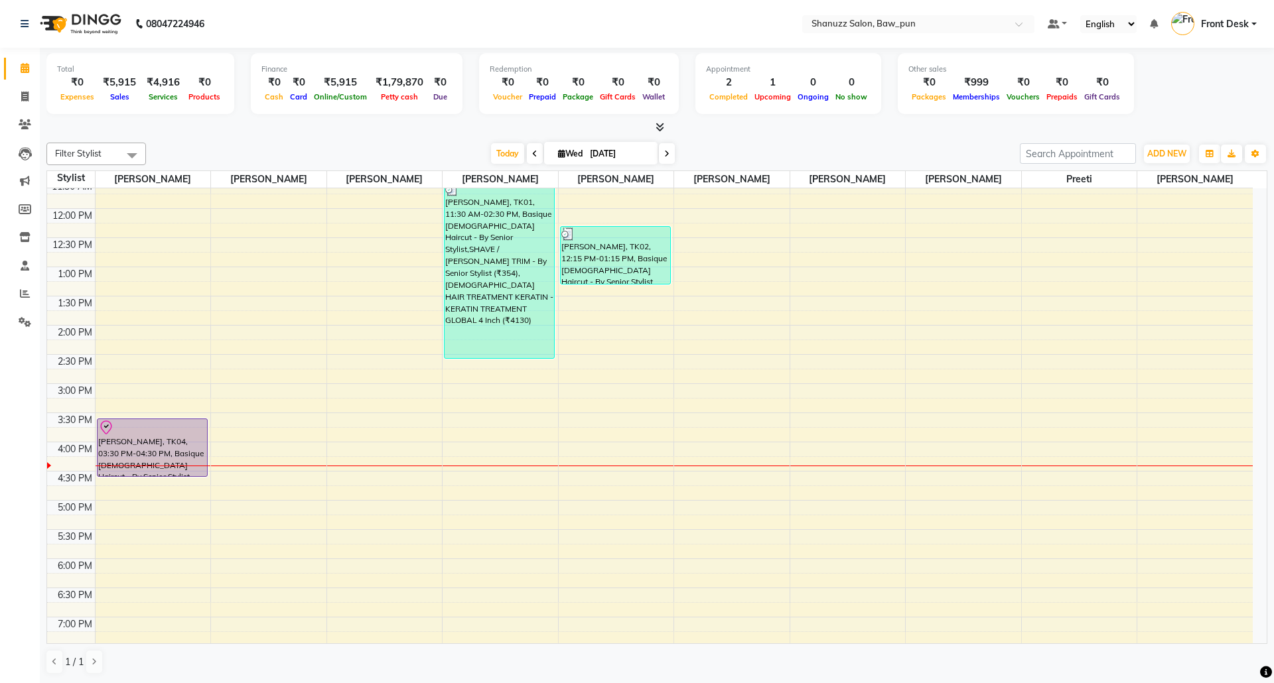
scroll to position [176, 0]
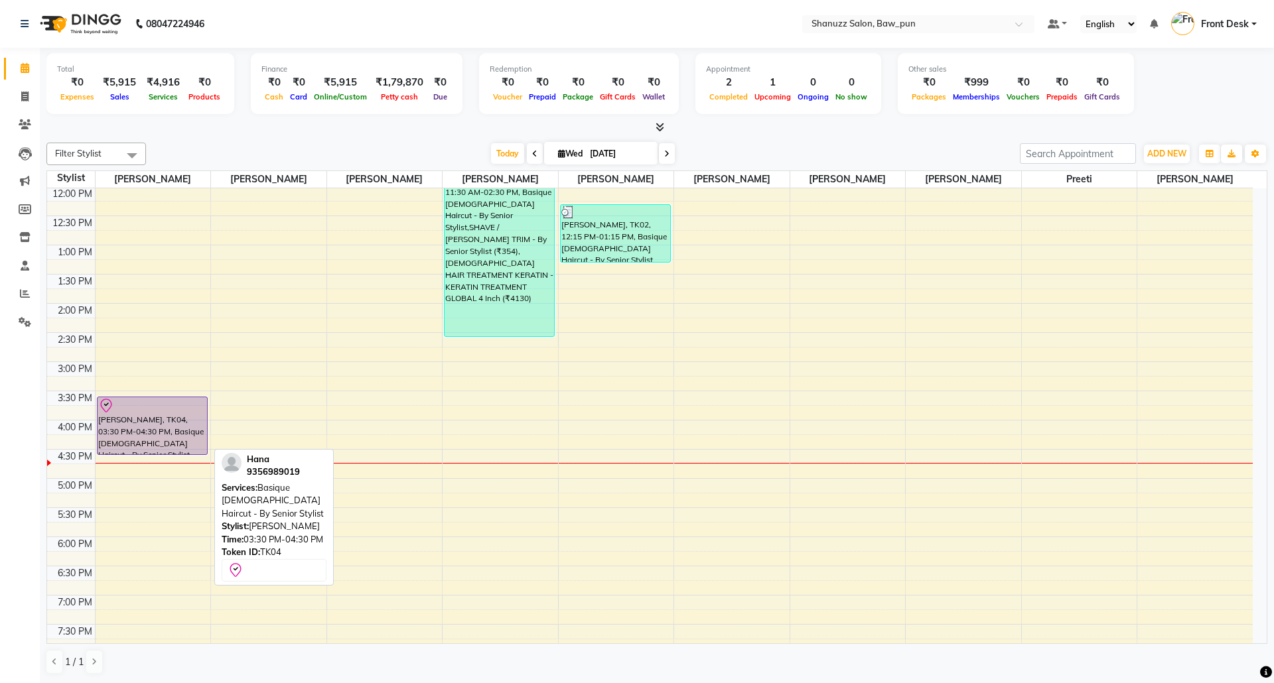
click at [170, 426] on div "[PERSON_NAME], TK04, 03:30 PM-04:30 PM, Basique [DEMOGRAPHIC_DATA] Haircut - By…" at bounding box center [152, 425] width 109 height 57
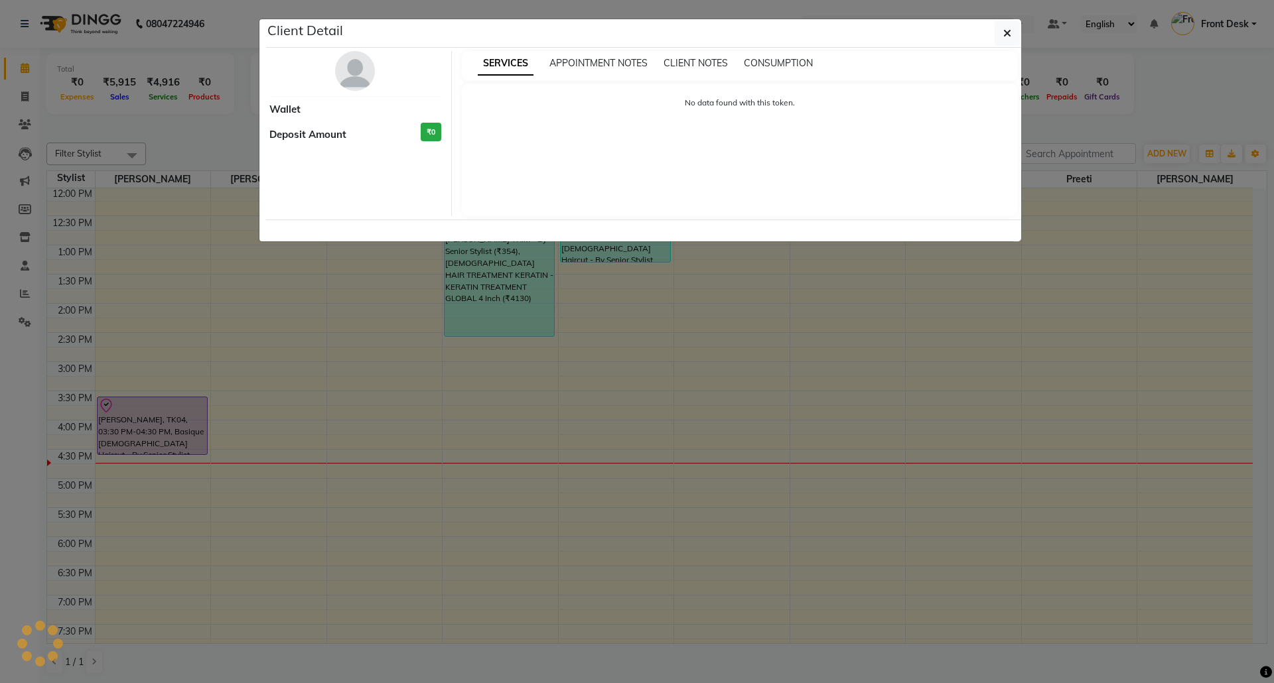
select select "8"
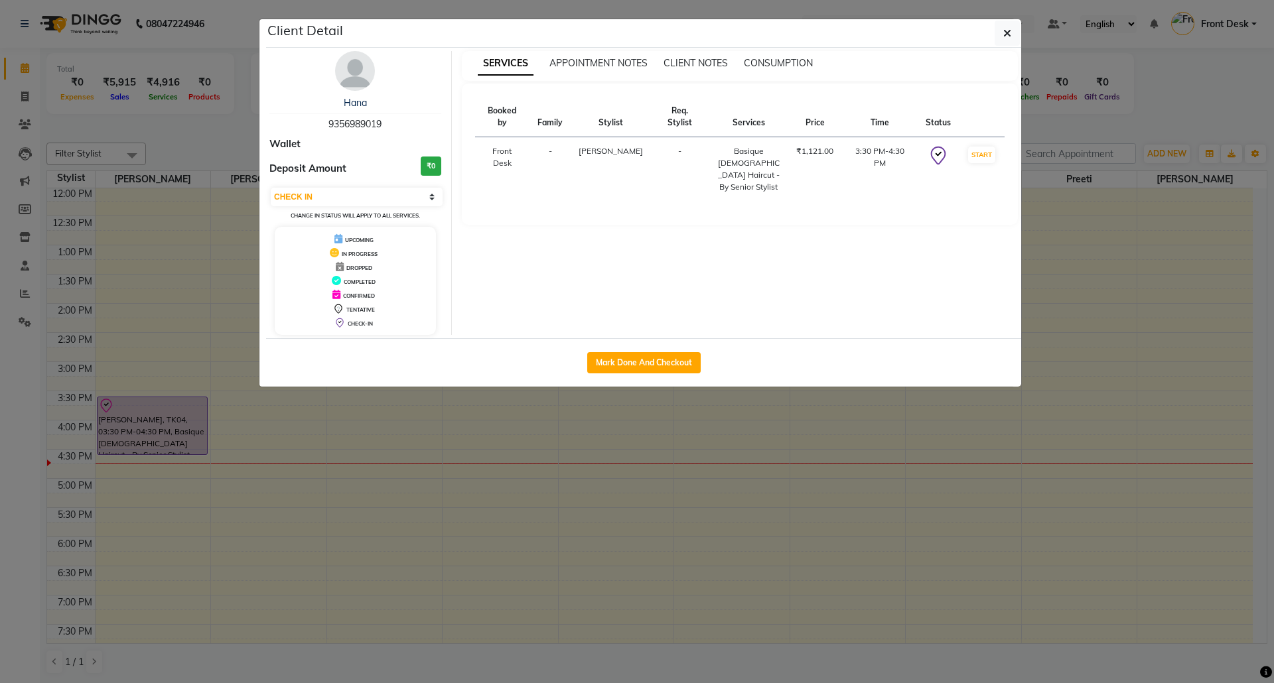
click at [639, 366] on button "Mark Done And Checkout" at bounding box center [643, 362] width 113 height 21
select select "service"
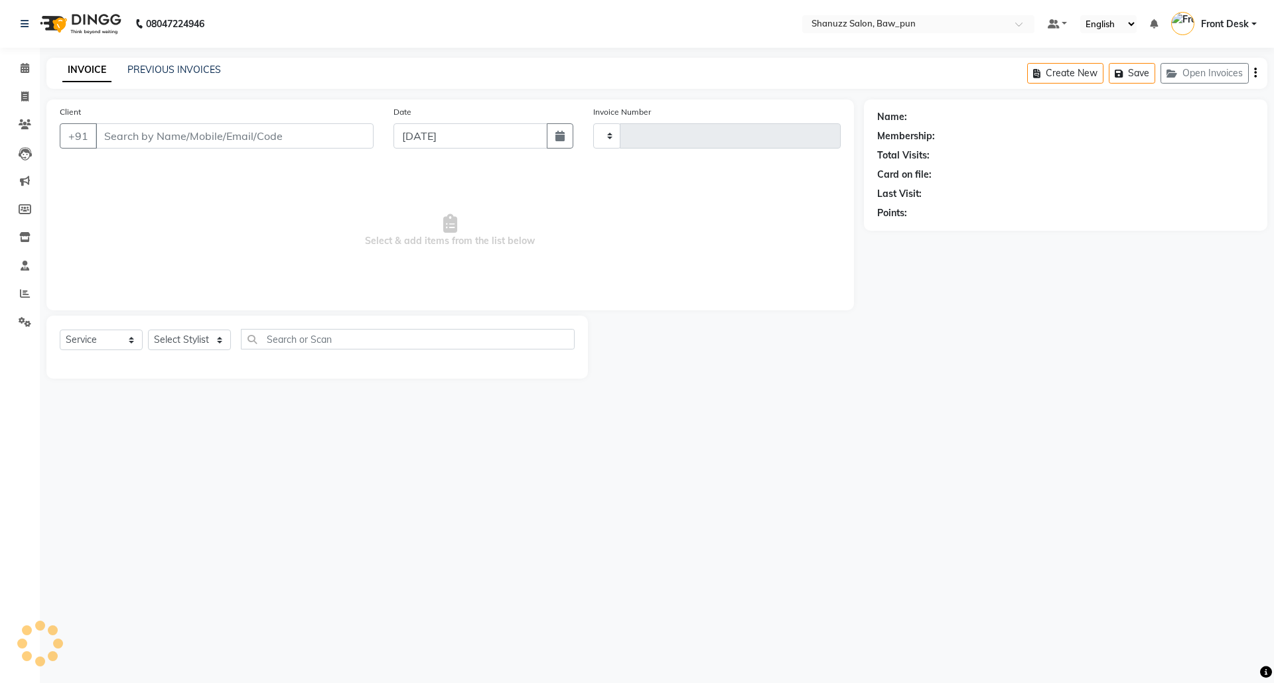
type input "0171"
select select "9025"
type input "9356989019"
select select "91995"
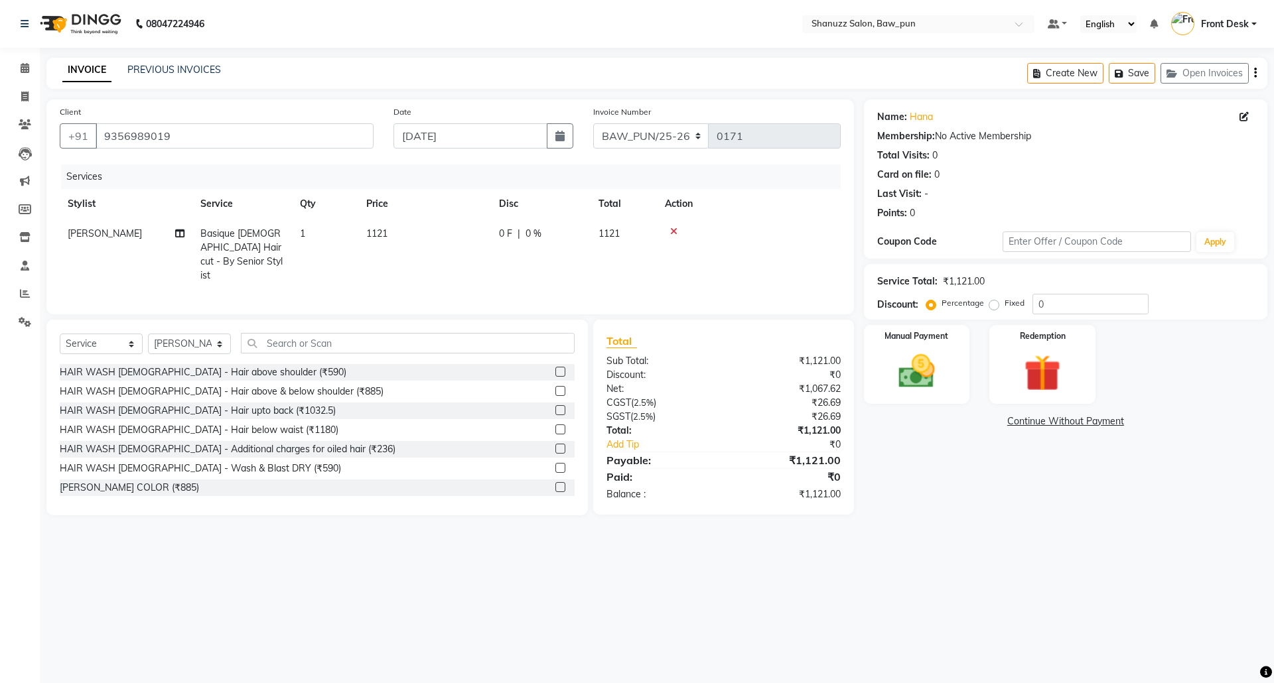
click at [531, 231] on span "0 %" at bounding box center [533, 234] width 16 height 14
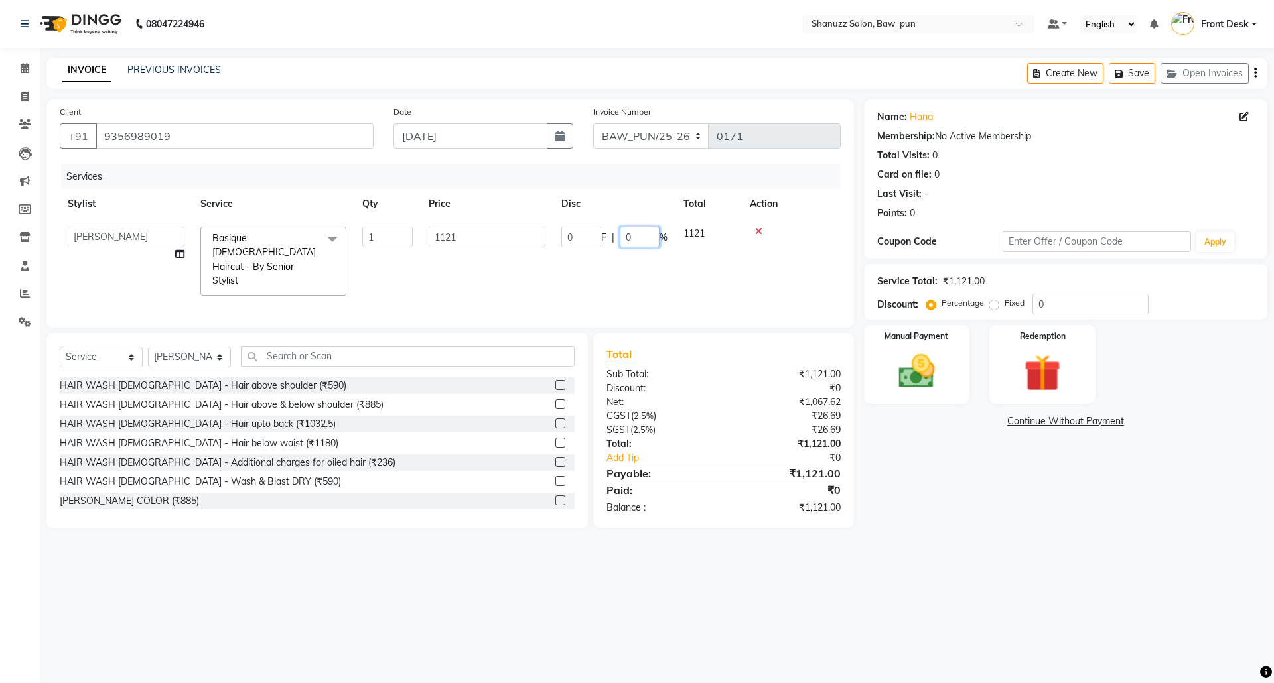
click at [637, 239] on input "0" at bounding box center [640, 237] width 40 height 21
type input "30"
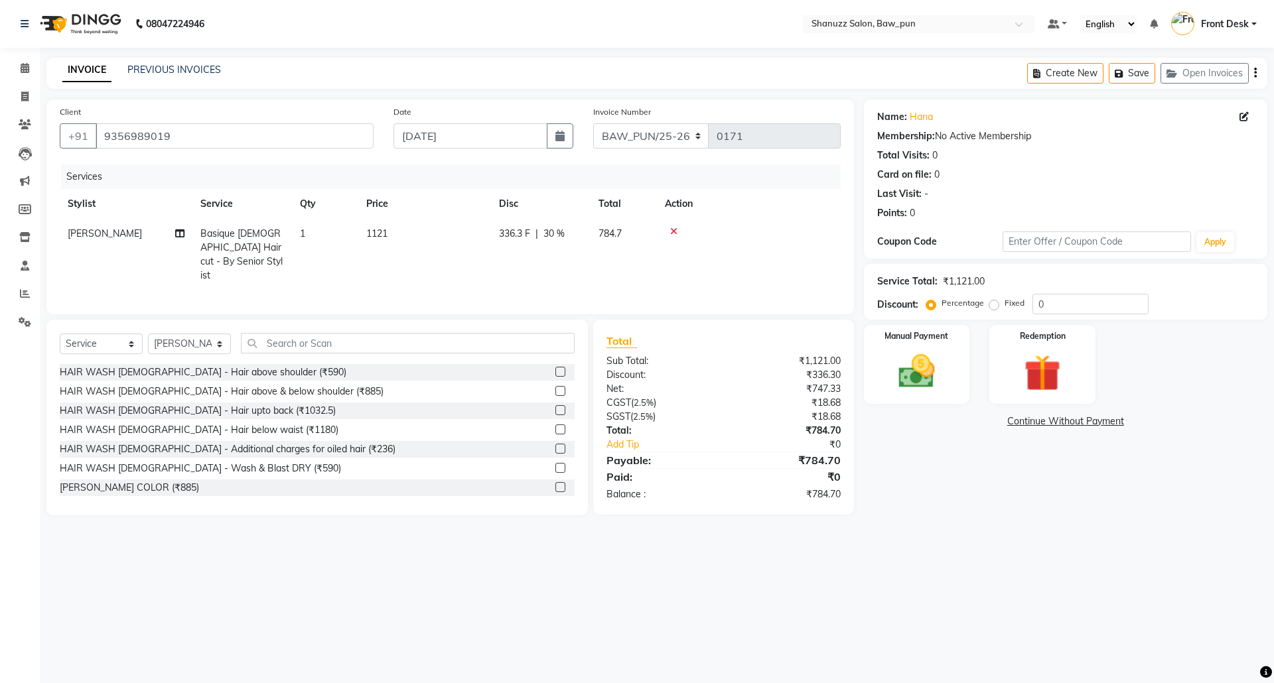
click at [484, 280] on div "Services Stylist Service Qty Price Disc Total Action Adnan Basique FEMALE Hairc…" at bounding box center [450, 232] width 781 height 137
click at [390, 229] on td "1121" at bounding box center [424, 255] width 133 height 72
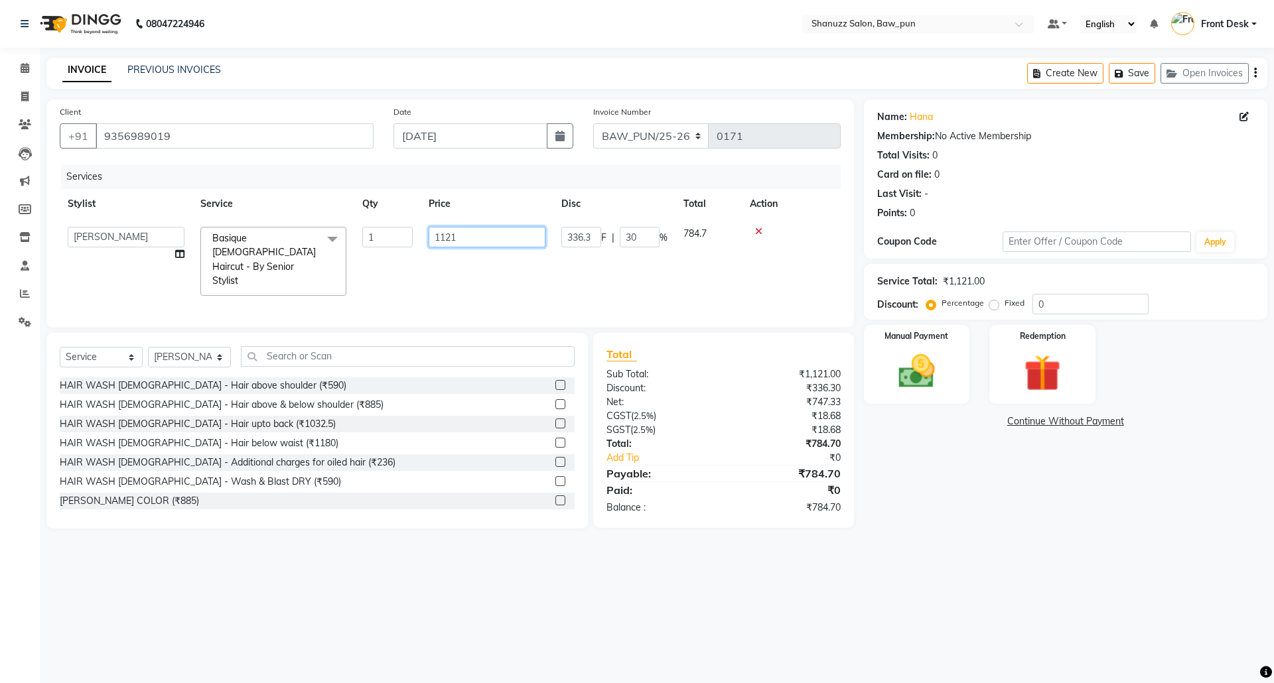
drag, startPoint x: 456, startPoint y: 236, endPoint x: 393, endPoint y: 236, distance: 63.7
click at [393, 236] on tr "Adnan AMIT Avantika Front Desk Mithlesh Mukund Osama PRATIK Preeti Sahil Sarves…" at bounding box center [450, 261] width 781 height 85
type input "1000"
click at [632, 275] on tr "Adnan AMIT Avantika Front Desk Mithlesh Mukund Osama PRATIK Preeti Sahil Sarves…" at bounding box center [450, 261] width 781 height 85
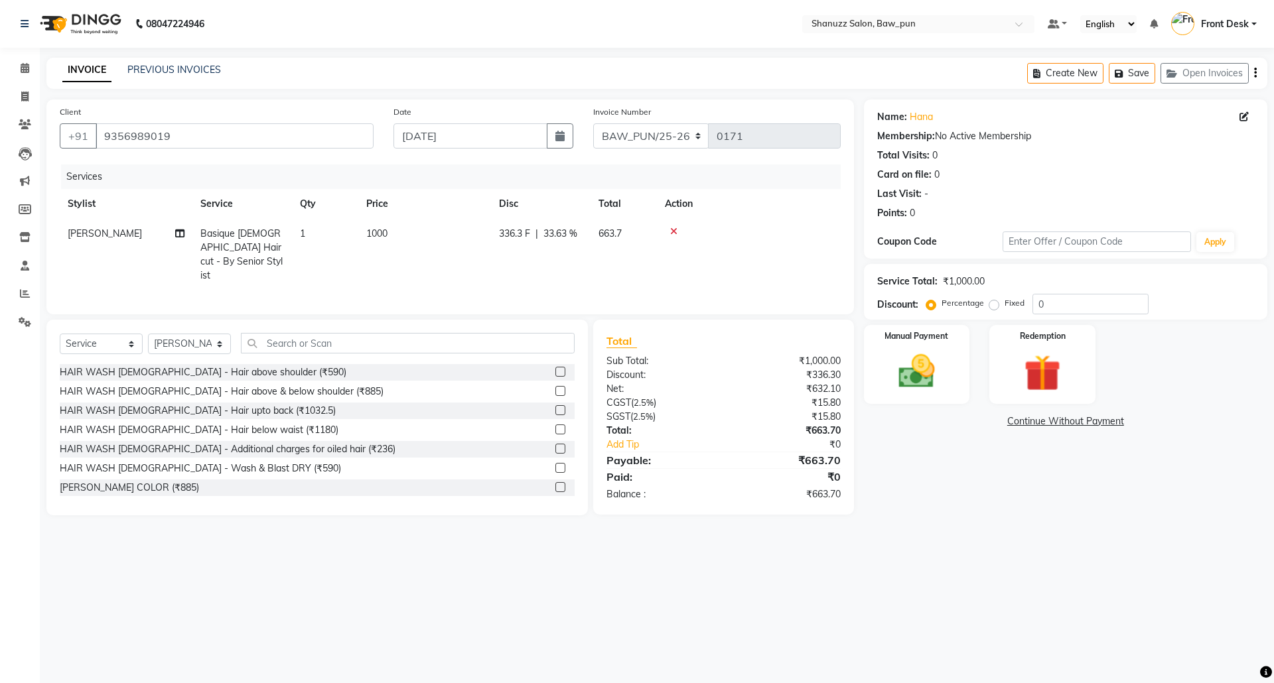
click at [518, 237] on span "336.3 F" at bounding box center [514, 234] width 31 height 14
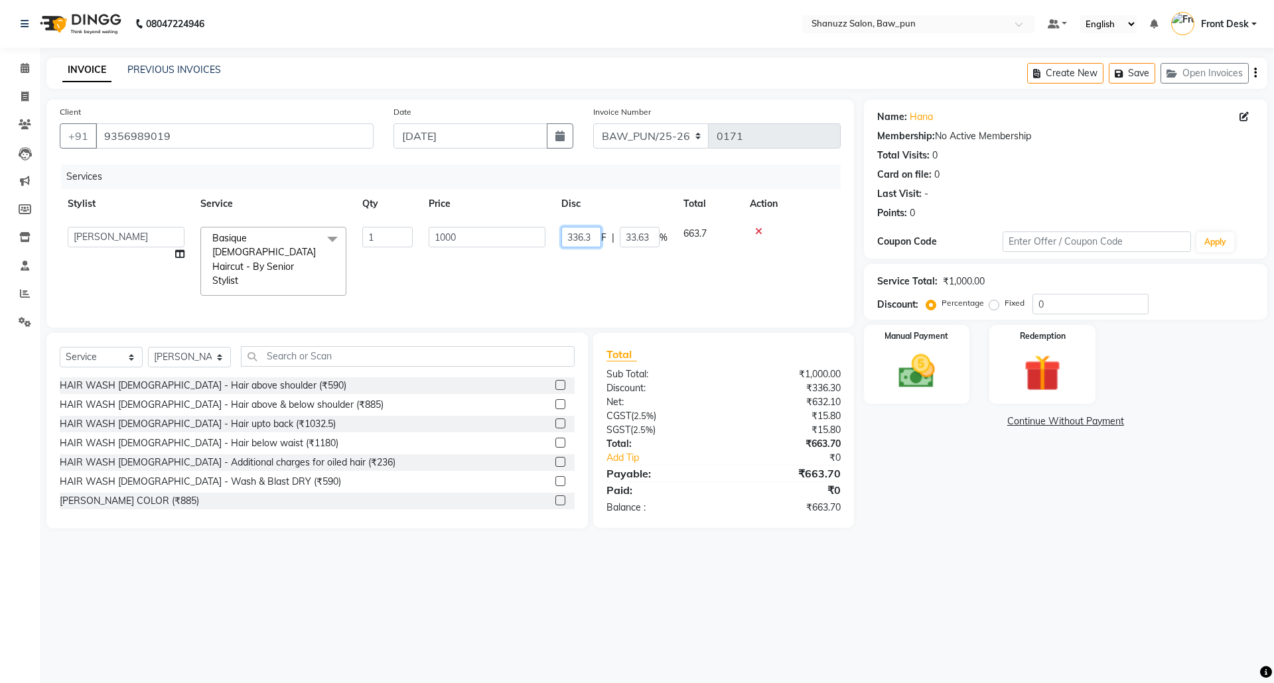
drag, startPoint x: 598, startPoint y: 239, endPoint x: 674, endPoint y: 260, distance: 79.2
click at [534, 242] on tr "Adnan AMIT Avantika Front Desk Mithlesh Mukund Osama PRATIK Preeti Sahil Sarves…" at bounding box center [450, 261] width 781 height 85
type input "300"
click at [635, 285] on div "Services Stylist Service Qty Price Disc Total Action Adnan AMIT Avantika Front …" at bounding box center [450, 239] width 781 height 150
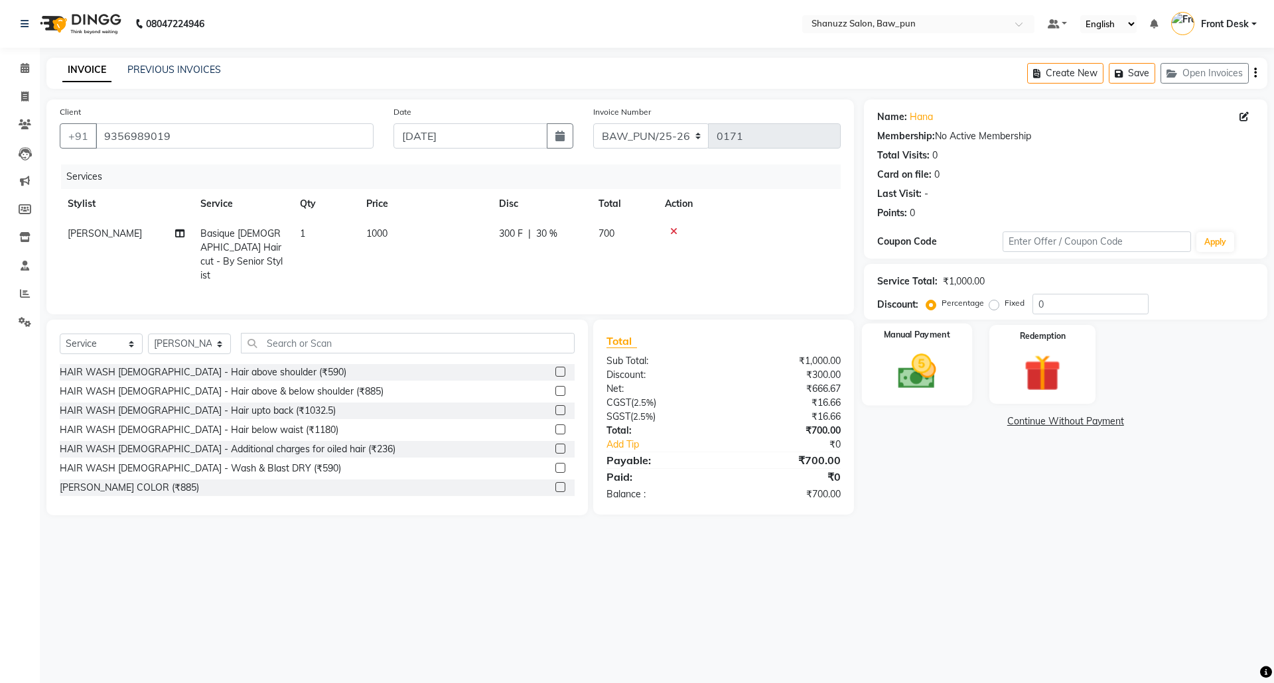
click at [919, 379] on img at bounding box center [916, 372] width 62 height 44
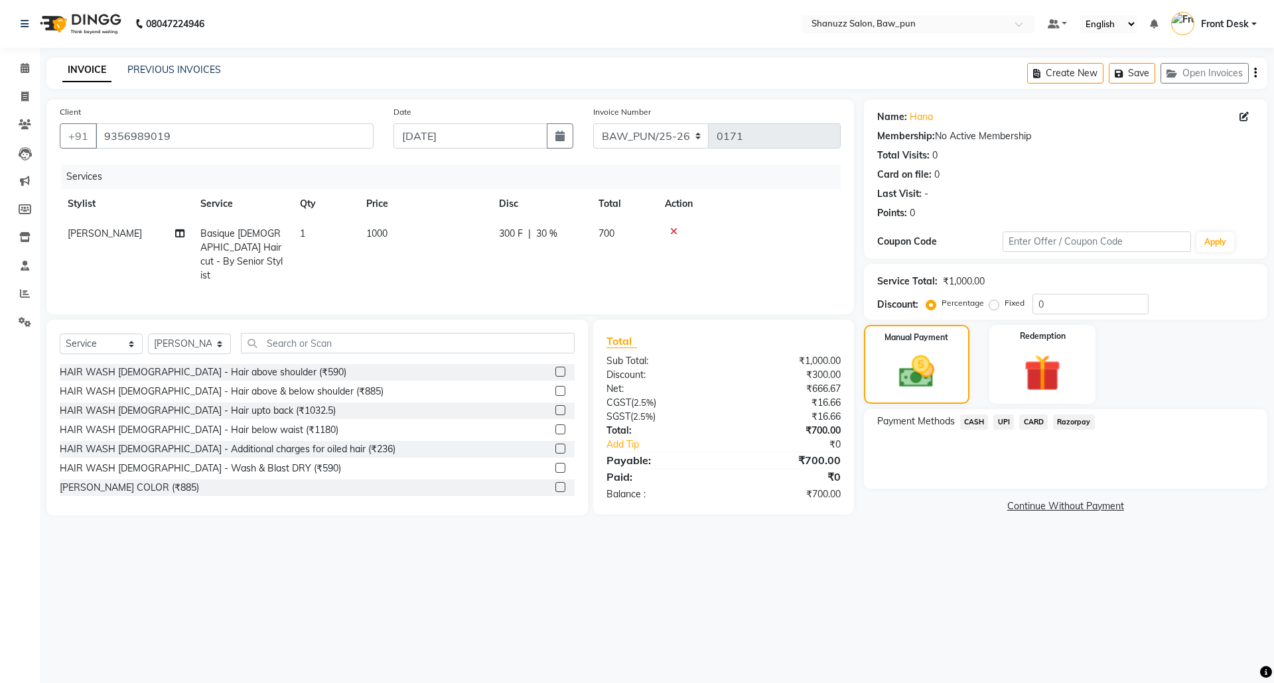
click at [974, 422] on span "CASH" at bounding box center [974, 422] width 29 height 15
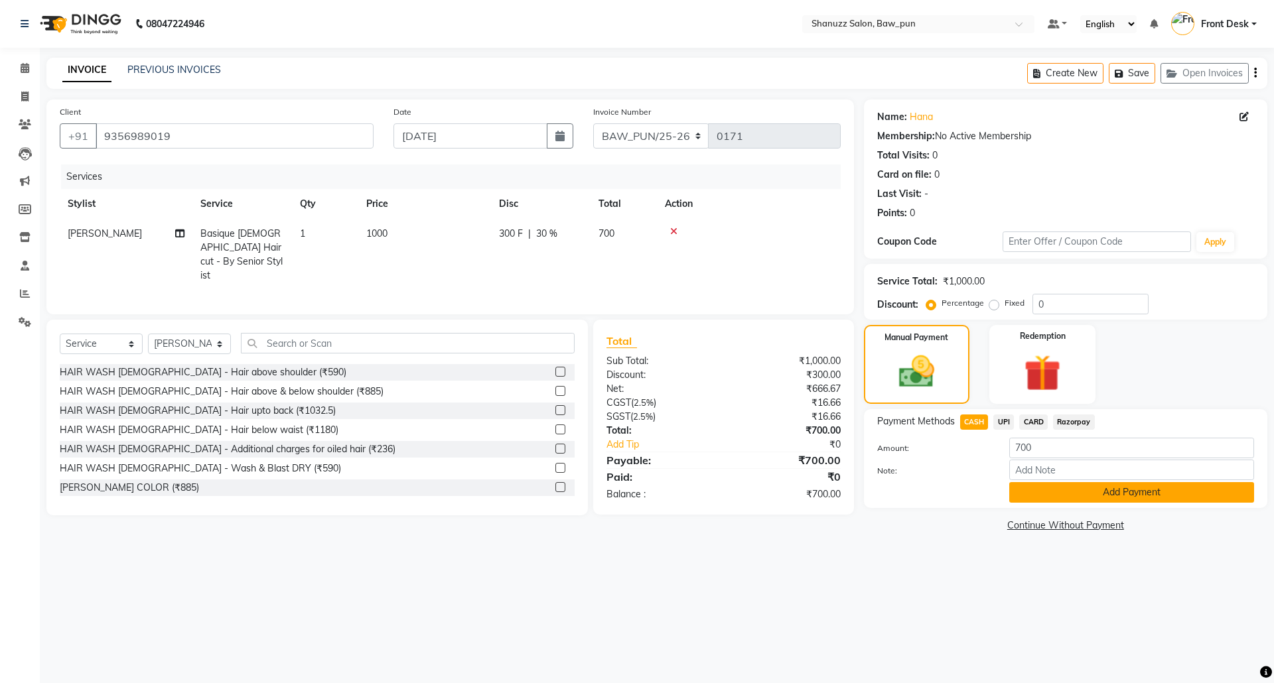
click at [1077, 491] on button "Add Payment" at bounding box center [1131, 492] width 245 height 21
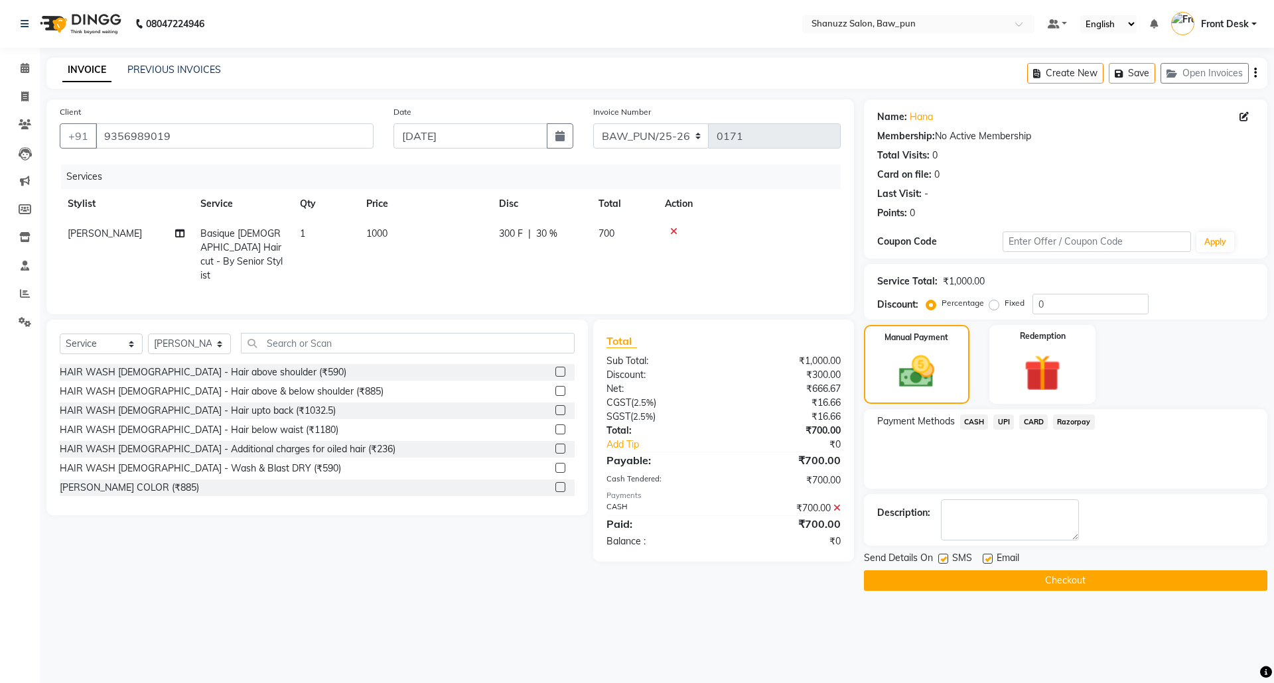
click at [943, 560] on label at bounding box center [943, 559] width 10 height 10
click at [943, 560] on input "checkbox" at bounding box center [942, 559] width 9 height 9
checkbox input "false"
click at [990, 560] on label at bounding box center [987, 559] width 10 height 10
click at [990, 560] on input "checkbox" at bounding box center [986, 559] width 9 height 9
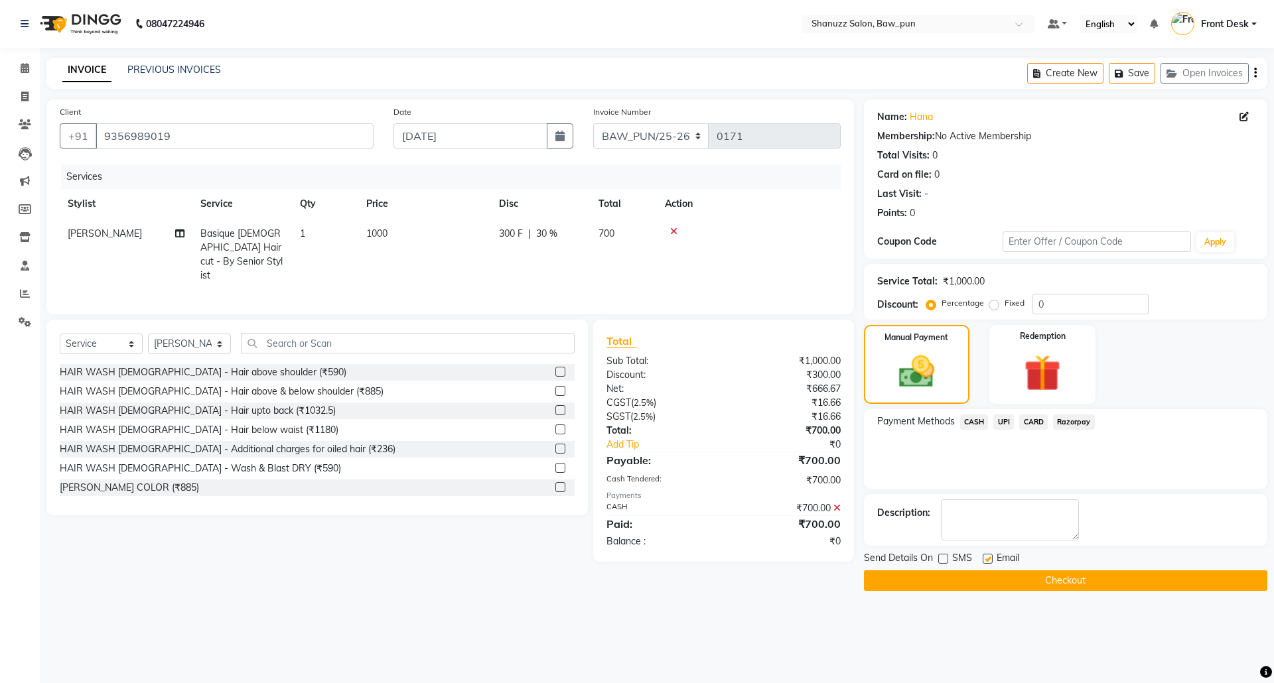
checkbox input "false"
click at [1071, 585] on button "Checkout" at bounding box center [1065, 580] width 403 height 21
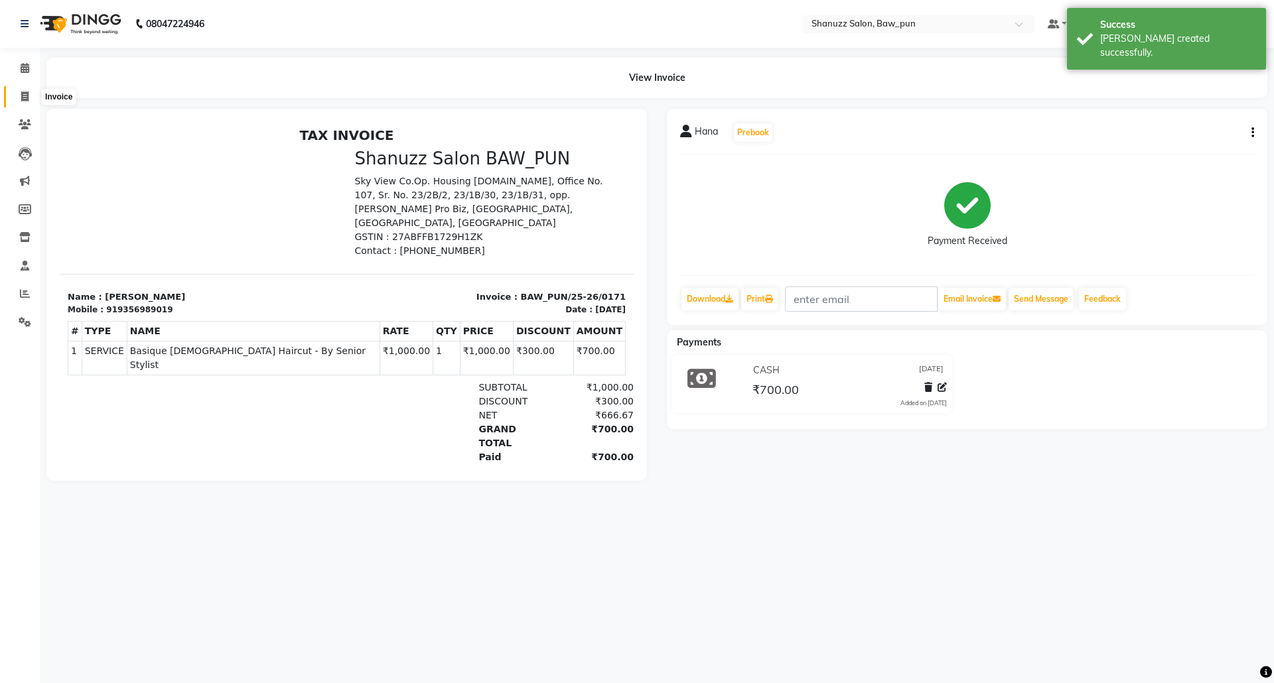
click at [19, 96] on span at bounding box center [24, 97] width 23 height 15
select select "service"
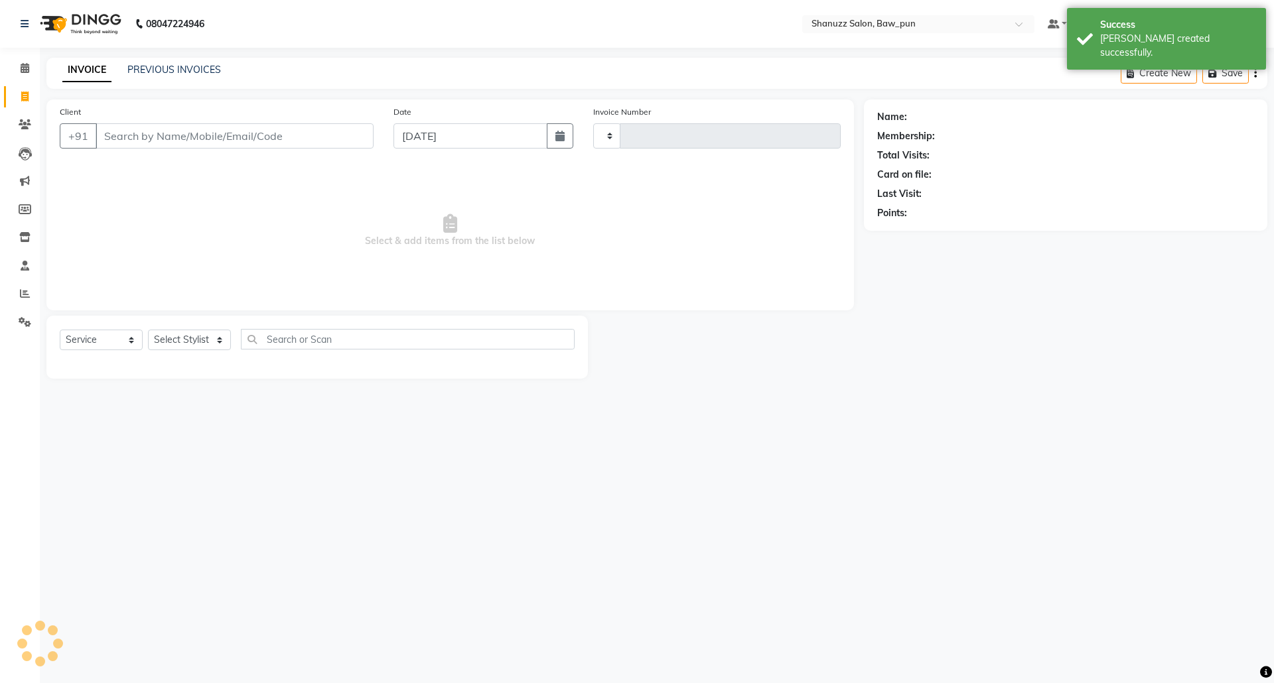
type input "0172"
select select "9025"
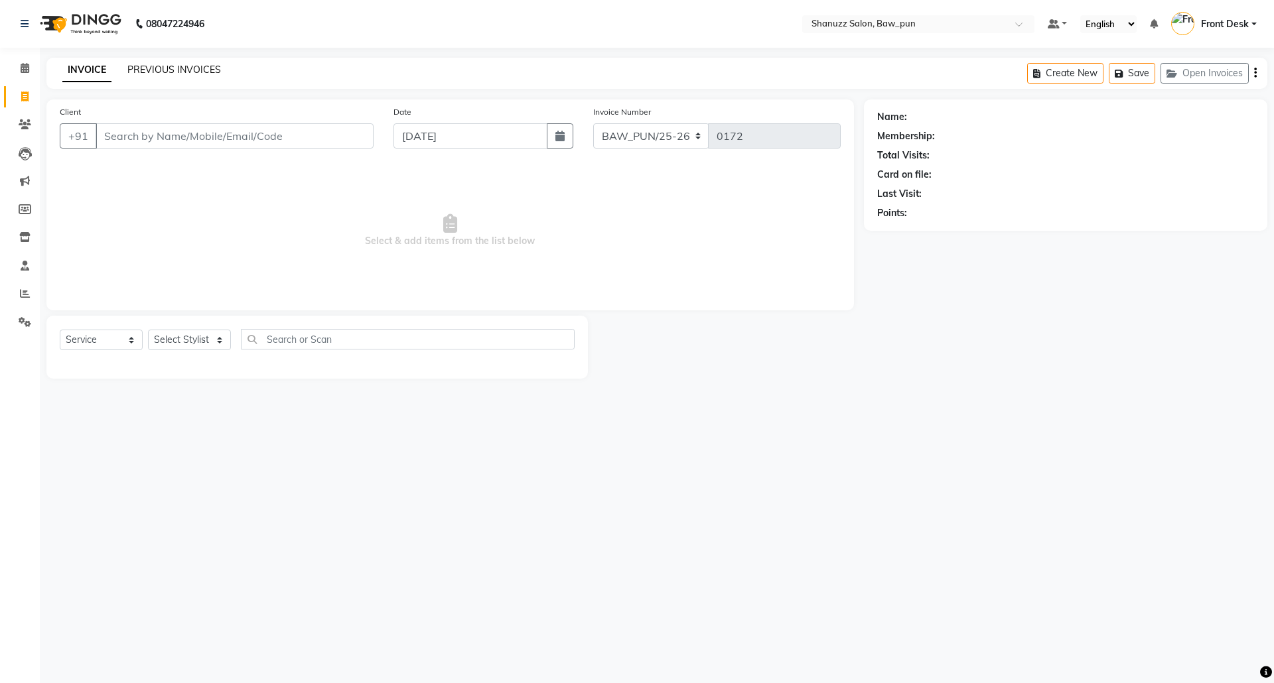
click at [171, 64] on link "PREVIOUS INVOICES" at bounding box center [174, 70] width 94 height 12
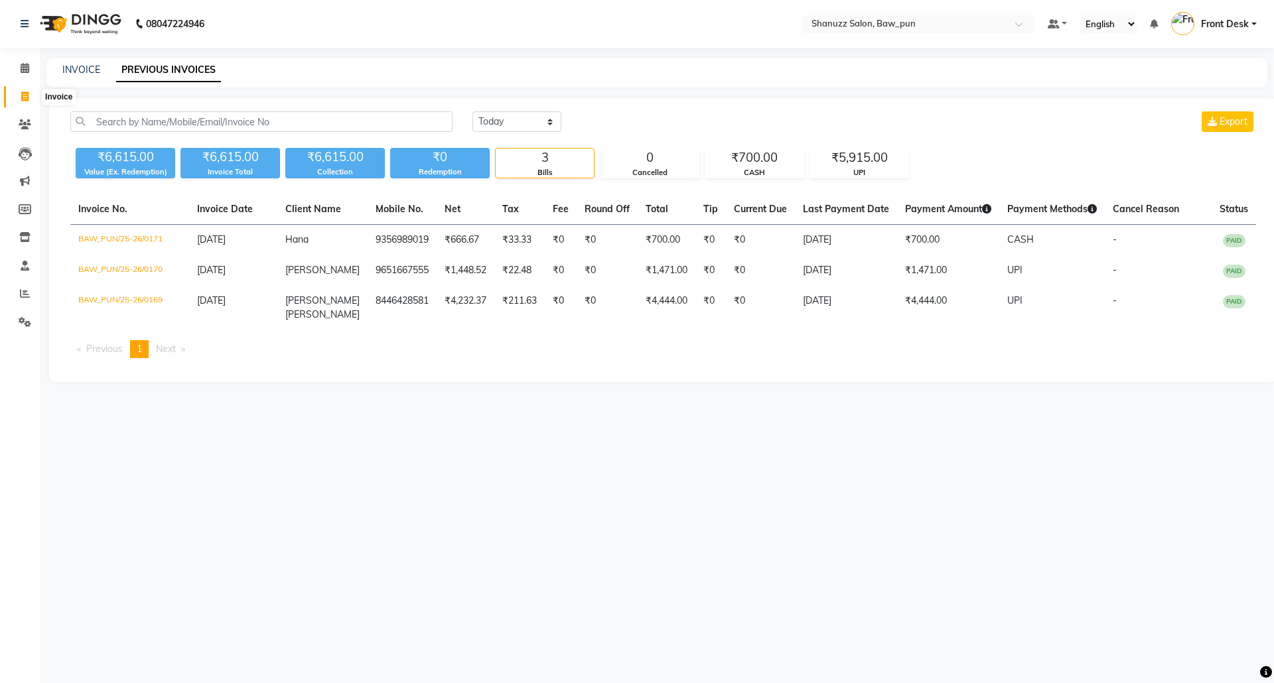
click at [28, 101] on icon at bounding box center [24, 97] width 7 height 10
select select "service"
